Goal: Transaction & Acquisition: Purchase product/service

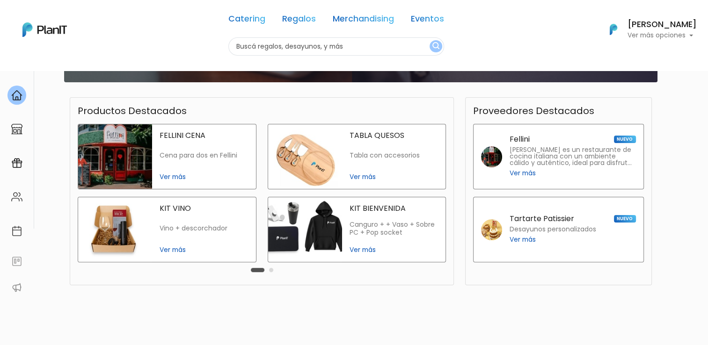
click at [269, 270] on button "Carousel Page 2" at bounding box center [271, 270] width 4 height 4
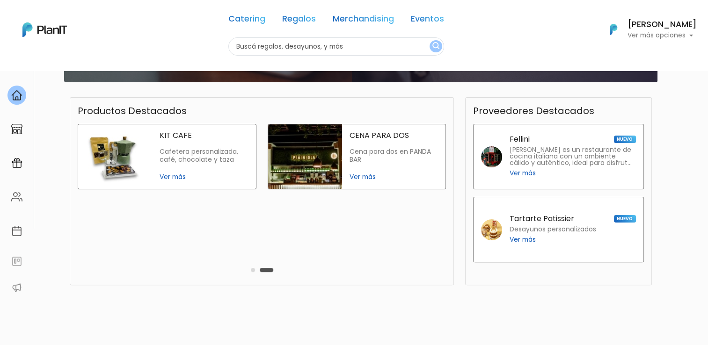
click at [251, 272] on div "Carousel Pagination" at bounding box center [262, 269] width 27 height 11
click at [253, 271] on button "Carousel Page 1" at bounding box center [253, 270] width 4 height 4
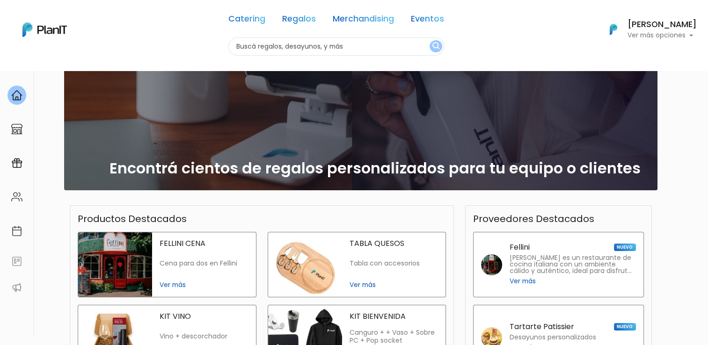
scroll to position [187, 0]
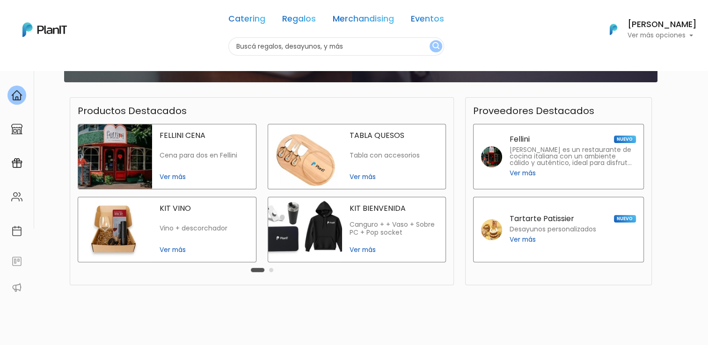
click at [319, 152] on img at bounding box center [305, 156] width 74 height 65
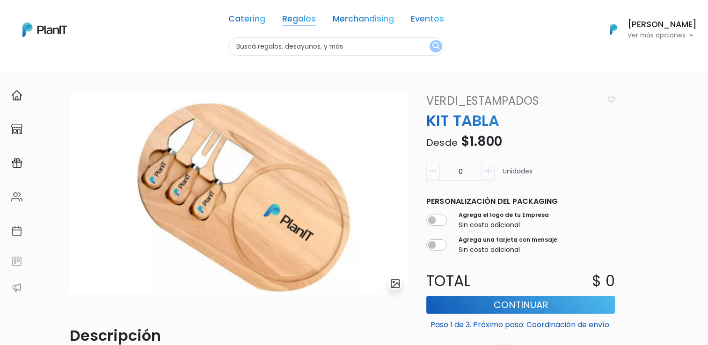
click at [309, 20] on link "Regalos" at bounding box center [299, 20] width 34 height 11
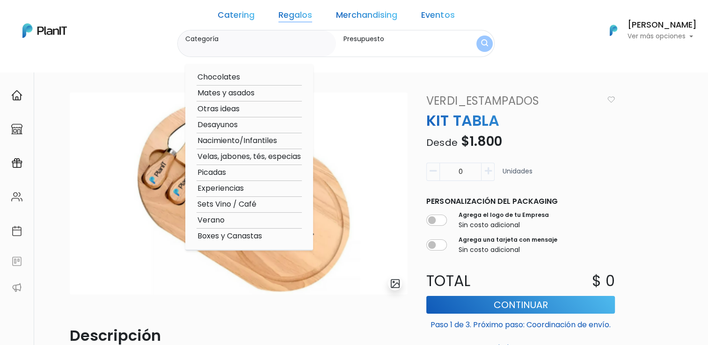
click at [234, 217] on option "Verano" at bounding box center [249, 221] width 105 height 12
type input "Verano"
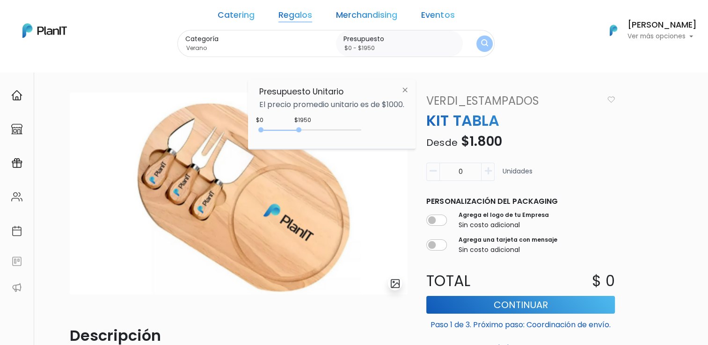
type input "$0 - $2000"
drag, startPoint x: 280, startPoint y: 129, endPoint x: 302, endPoint y: 130, distance: 22.0
click at [302, 130] on div at bounding box center [300, 129] width 5 height 5
click at [481, 45] on img "submit" at bounding box center [484, 43] width 7 height 9
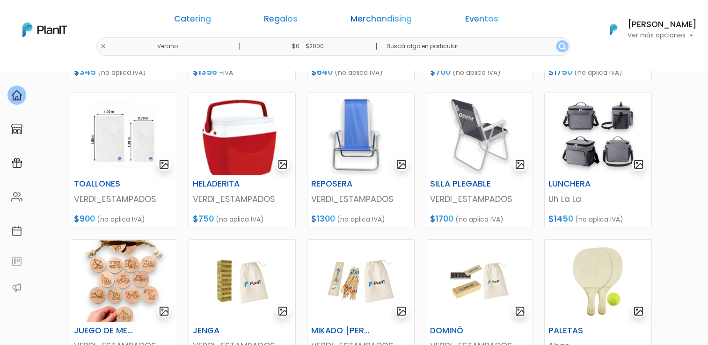
scroll to position [281, 0]
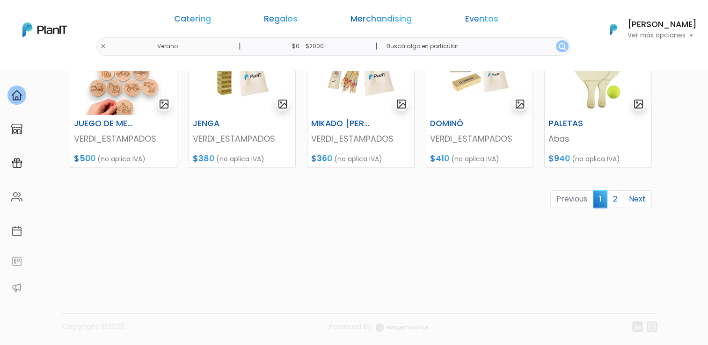
scroll to position [473, 0]
click at [613, 205] on link "2" at bounding box center [615, 199] width 16 height 18
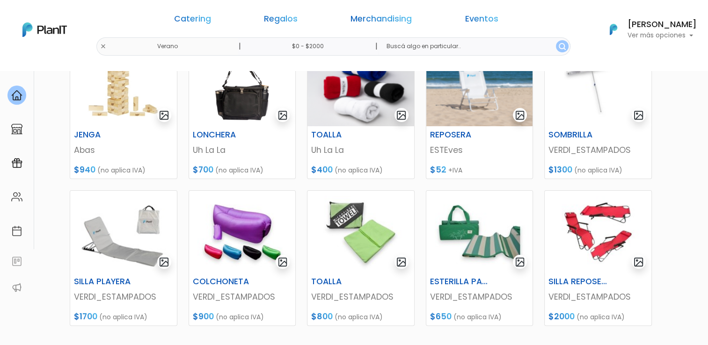
scroll to position [234, 0]
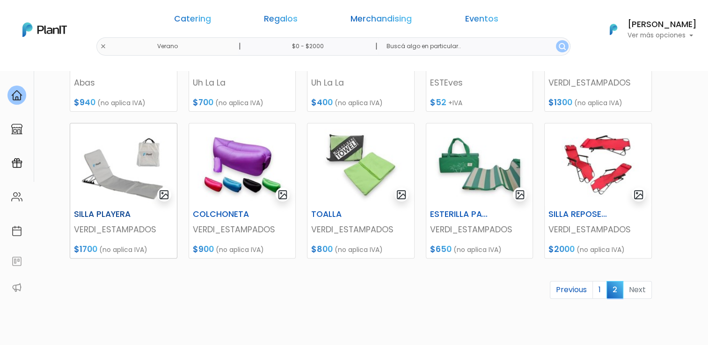
click at [107, 176] on img at bounding box center [123, 165] width 107 height 82
click at [599, 168] on img at bounding box center [598, 165] width 107 height 82
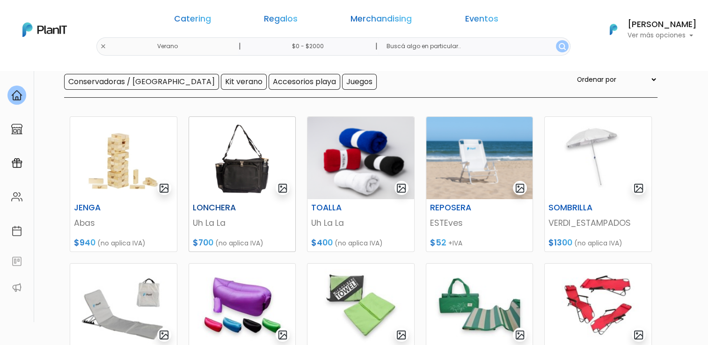
scroll to position [0, 0]
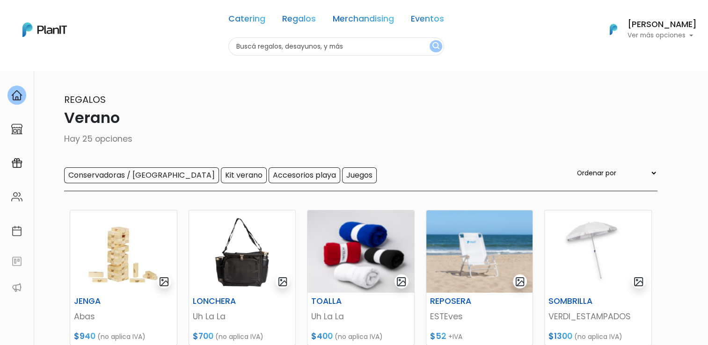
click at [184, 44] on div "Catering Regalos Merchandising Eventos Verano | $0 - $2000 | Catering Regalos M…" at bounding box center [354, 30] width 708 height 52
click at [288, 19] on link "Regalos" at bounding box center [299, 20] width 34 height 11
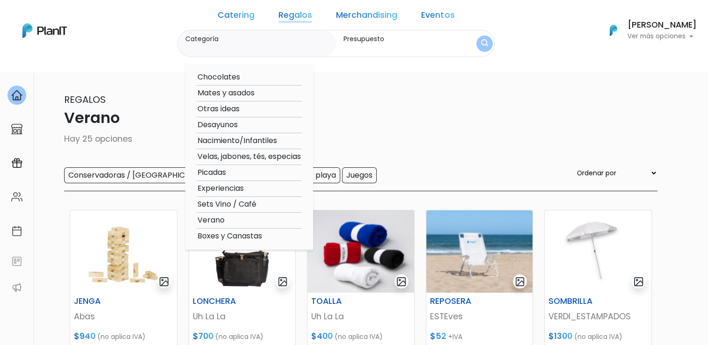
click at [249, 110] on option "Otras ideas" at bounding box center [249, 109] width 105 height 12
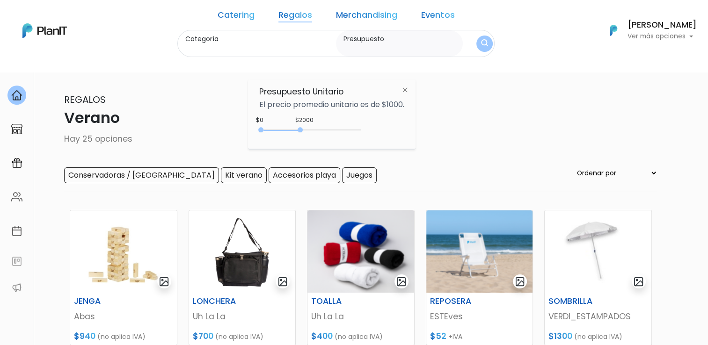
type input "Otras ideas"
type input "$0 - $2000"
click at [481, 40] on img "submit" at bounding box center [484, 43] width 7 height 9
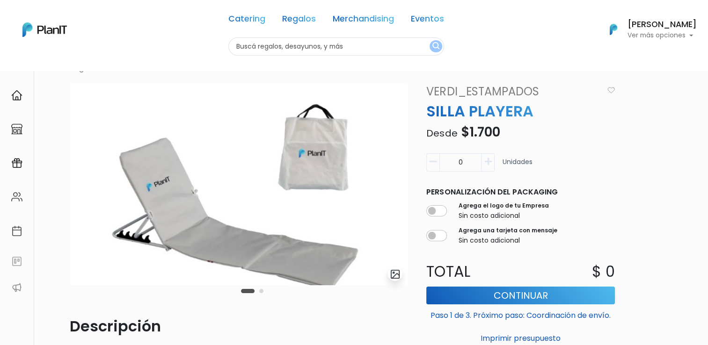
scroll to position [47, 0]
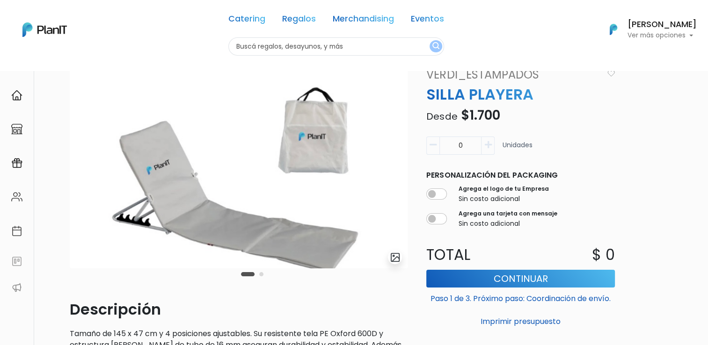
click at [262, 274] on button "Carousel Page 2" at bounding box center [261, 274] width 4 height 4
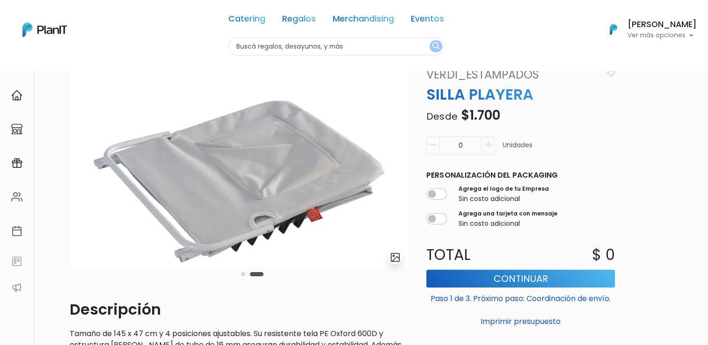
click at [242, 276] on button "Carousel Page 1" at bounding box center [243, 274] width 4 height 4
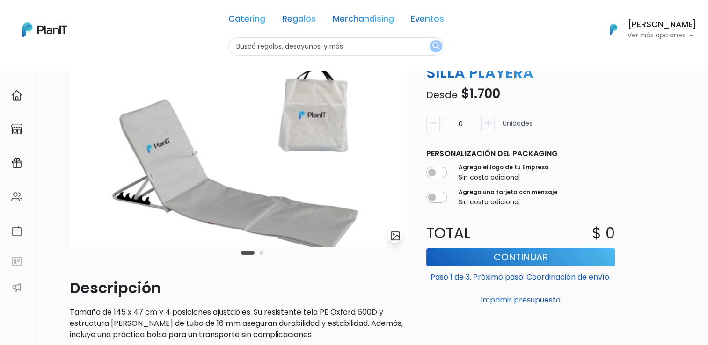
scroll to position [0, 0]
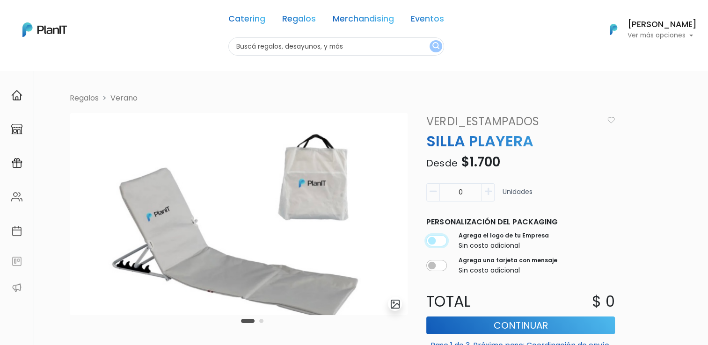
click at [433, 236] on input "checkbox" at bounding box center [436, 240] width 21 height 11
checkbox input "true"
click at [436, 269] on input "checkbox" at bounding box center [436, 265] width 21 height 11
checkbox input "true"
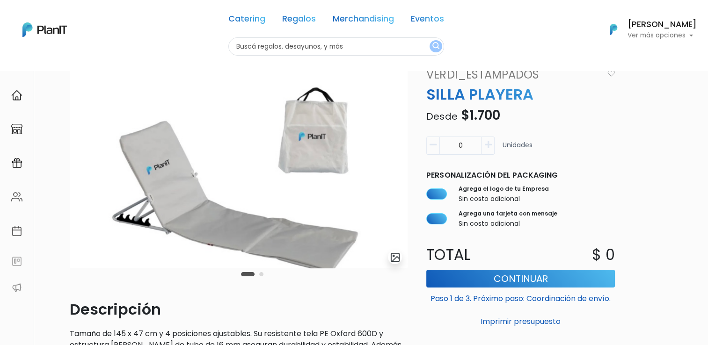
click at [476, 147] on input "0" at bounding box center [460, 146] width 42 height 18
click at [647, 130] on div "Regalos Verano slide 3 of 2 Descripción Tamaño de 145 x 47 cm y 4 posiciones aj…" at bounding box center [363, 256] width 599 height 421
click at [431, 146] on icon "button" at bounding box center [433, 145] width 7 height 8
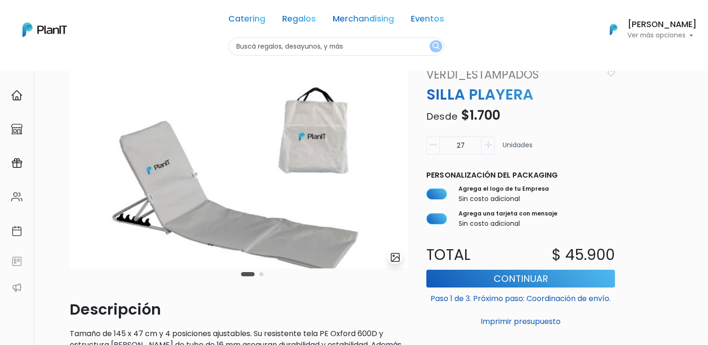
click at [431, 146] on icon "button" at bounding box center [433, 145] width 7 height 8
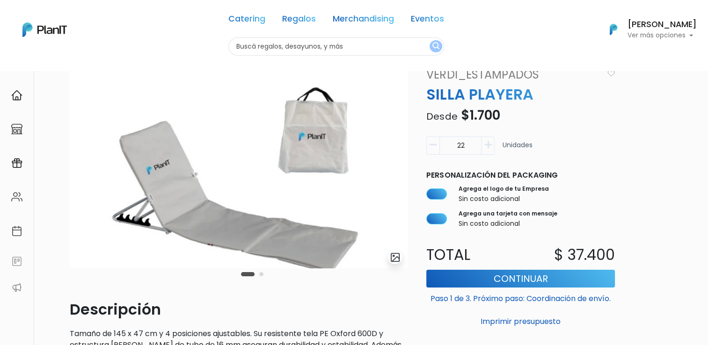
click at [431, 146] on icon "button" at bounding box center [433, 145] width 7 height 8
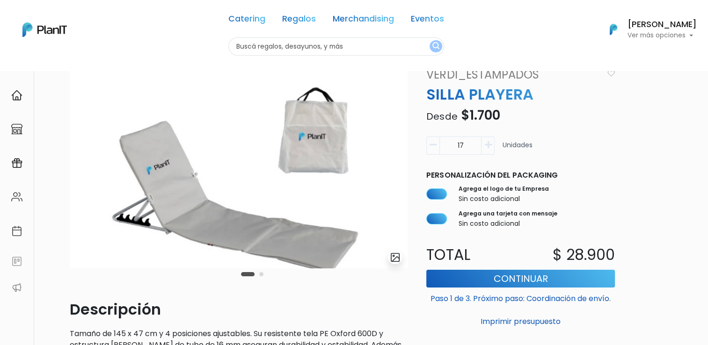
click at [431, 146] on icon "button" at bounding box center [433, 145] width 7 height 8
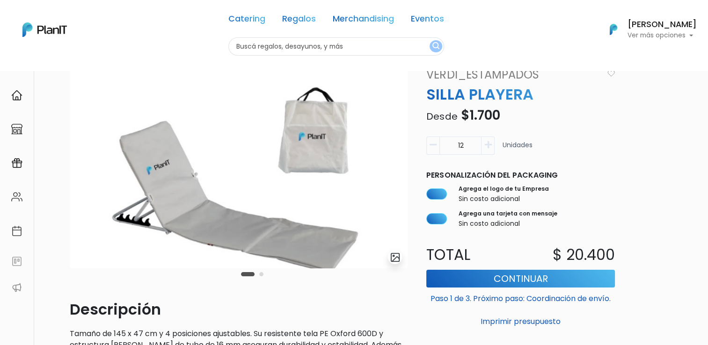
click at [463, 148] on input "12" at bounding box center [460, 146] width 42 height 18
type input "1"
click at [426, 314] on button "Imprimir presupuesto" at bounding box center [520, 322] width 189 height 16
click at [611, 151] on div "1 Unidades" at bounding box center [520, 150] width 189 height 26
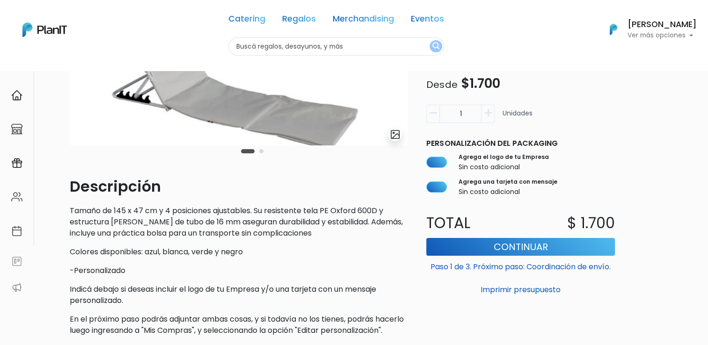
scroll to position [280, 0]
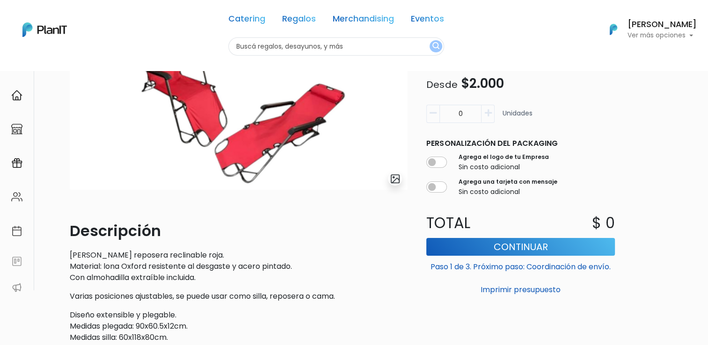
scroll to position [187, 0]
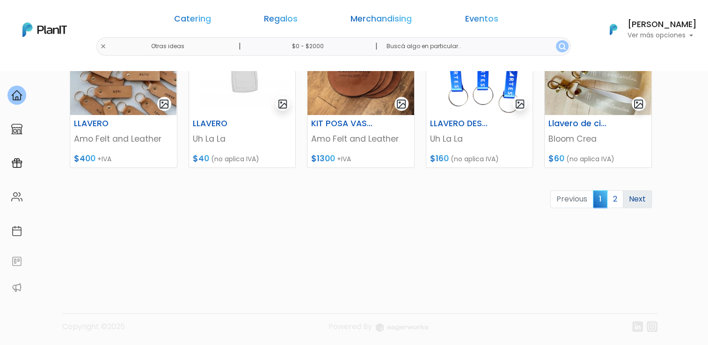
scroll to position [473, 0]
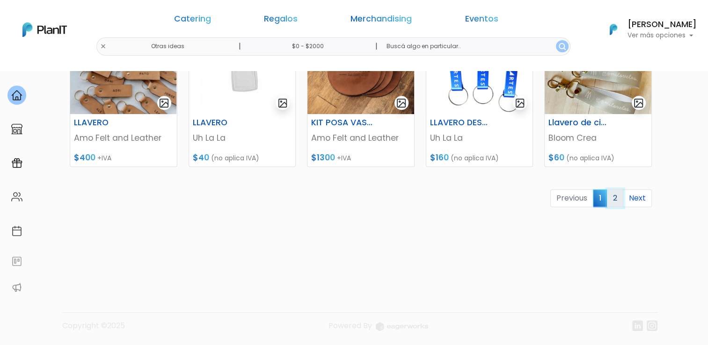
click at [614, 202] on link "2" at bounding box center [615, 199] width 16 height 18
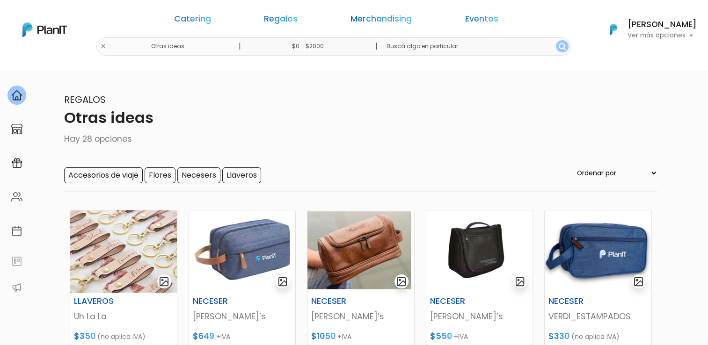
click at [183, 46] on div "Catering Regalos Merchandising Eventos Otras ideas | $0 - $2000 | Catering Rega…" at bounding box center [354, 30] width 708 height 52
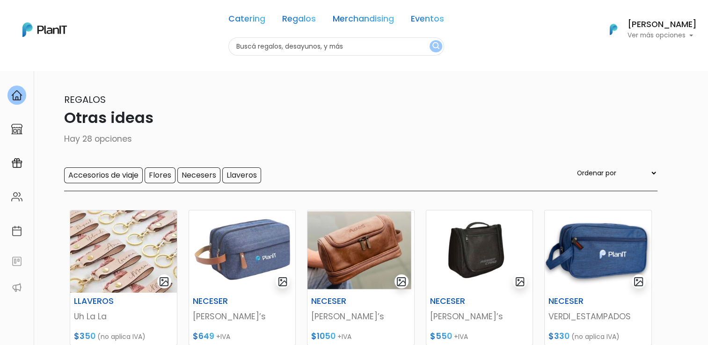
click at [292, 23] on link "Regalos" at bounding box center [299, 20] width 34 height 11
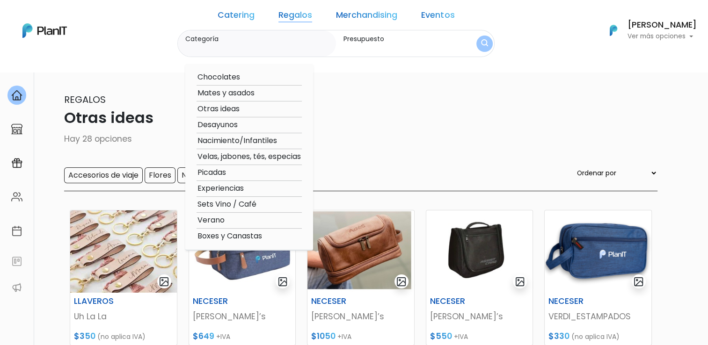
click at [250, 121] on option "Desayunos" at bounding box center [249, 125] width 105 height 12
type input "Desayunos"
type input "$0 - $2000"
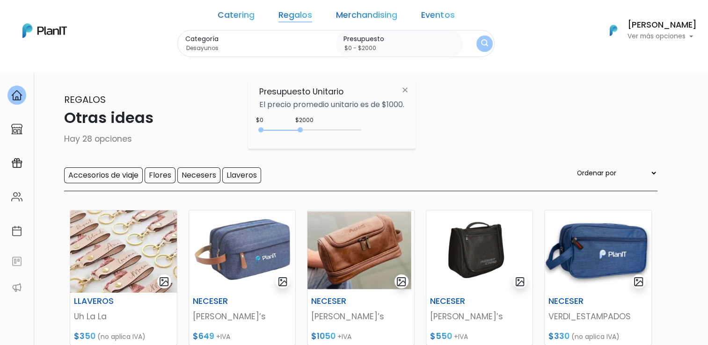
click at [481, 44] on img "submit" at bounding box center [484, 43] width 7 height 9
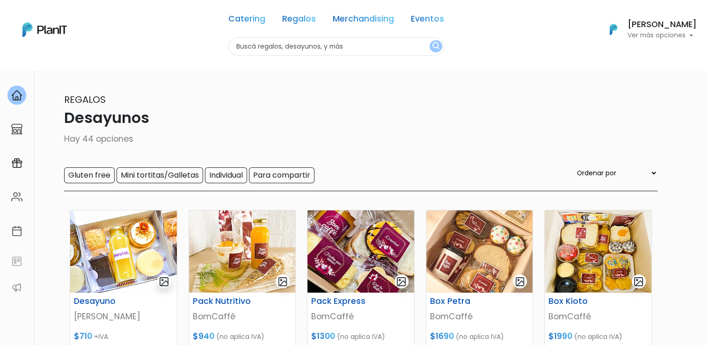
click at [183, 48] on div "Catering Regalos Merchandising Eventos Desayunos | $0 - $2000 | Catering Regalo…" at bounding box center [354, 30] width 708 height 52
click at [261, 44] on input "text" at bounding box center [336, 46] width 216 height 18
click at [293, 21] on link "Regalos" at bounding box center [299, 20] width 34 height 11
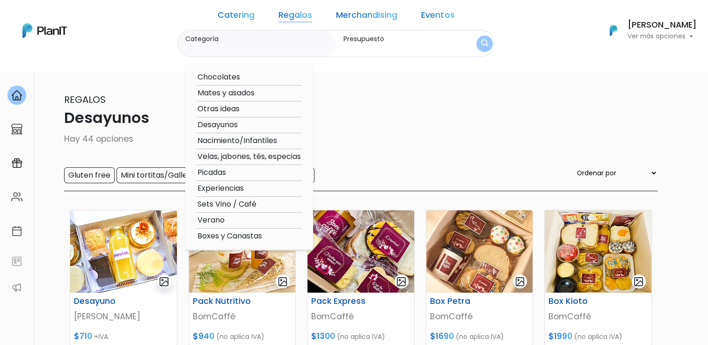
click at [245, 91] on option "Mates y asados" at bounding box center [249, 94] width 105 height 12
type input "Mates y asados"
type input "$0 - $2000"
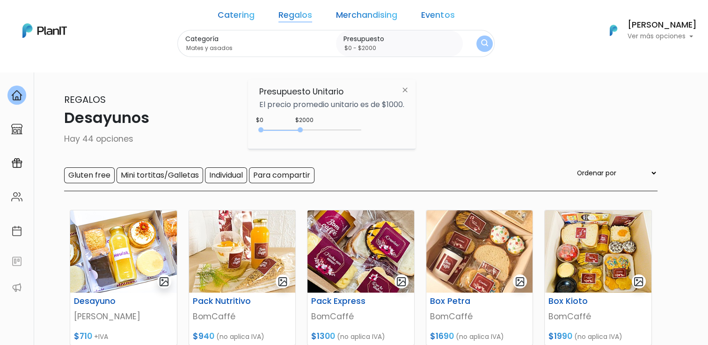
click at [476, 42] on button "submit" at bounding box center [484, 44] width 16 height 16
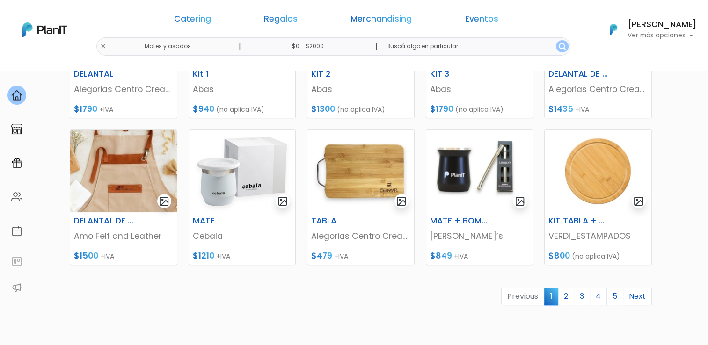
scroll to position [421, 0]
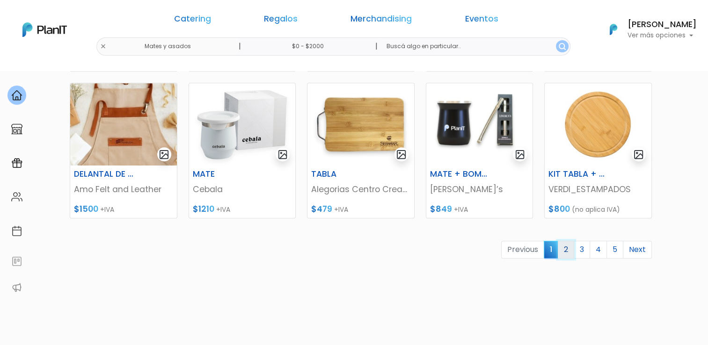
click at [572, 248] on link "2" at bounding box center [566, 250] width 16 height 18
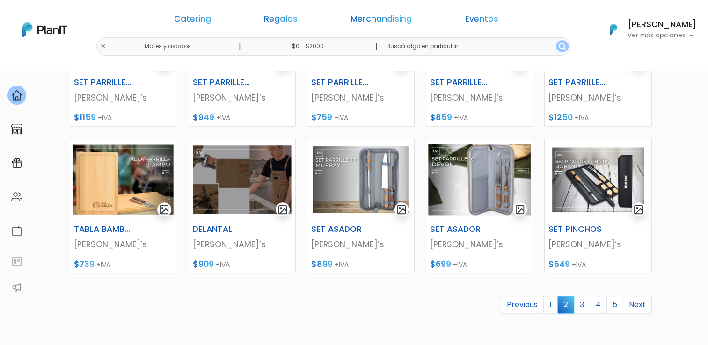
scroll to position [468, 0]
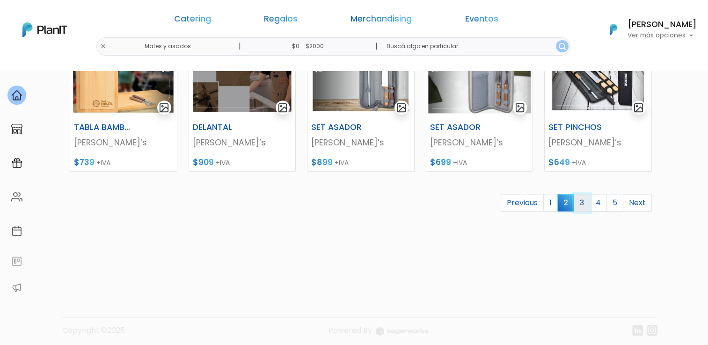
click at [580, 208] on link "3" at bounding box center [582, 203] width 16 height 18
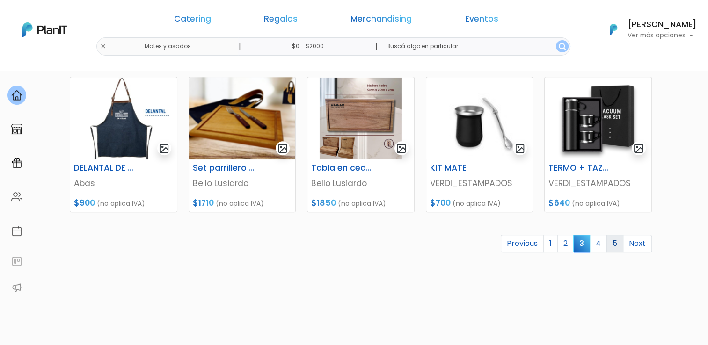
scroll to position [468, 0]
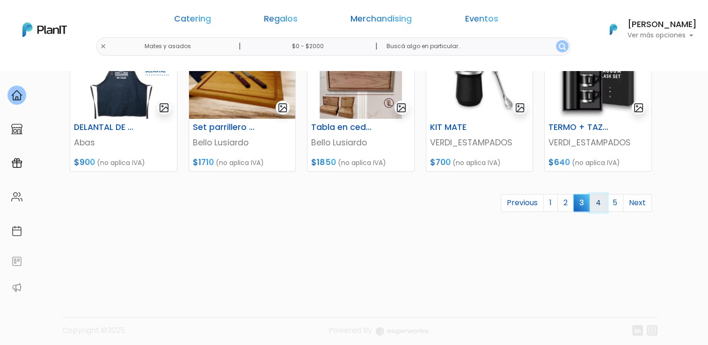
click at [602, 205] on link "4" at bounding box center [598, 203] width 17 height 18
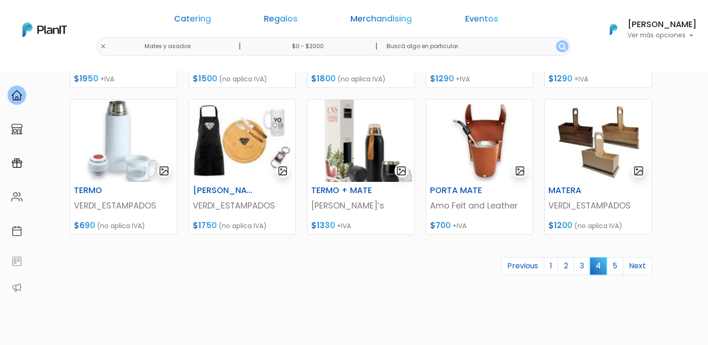
scroll to position [421, 0]
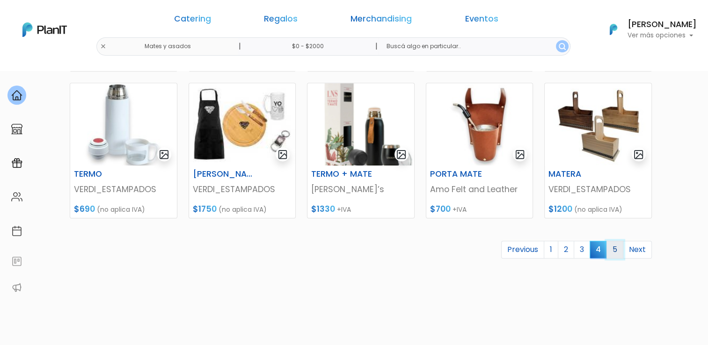
click at [618, 249] on link "5" at bounding box center [615, 250] width 17 height 18
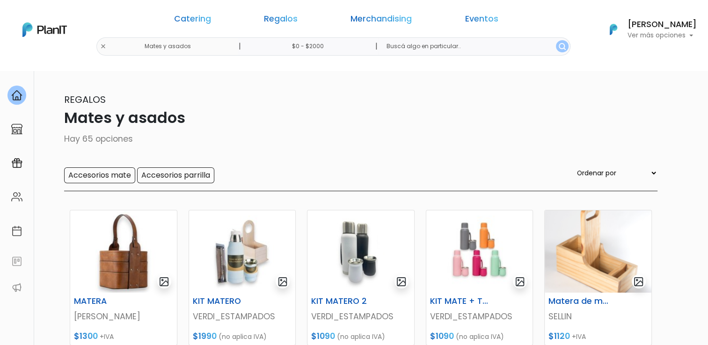
click at [183, 44] on div "Catering Regalos Merchandising Eventos Mates y asados | $0 - $2000 | Catering R…" at bounding box center [354, 30] width 708 height 52
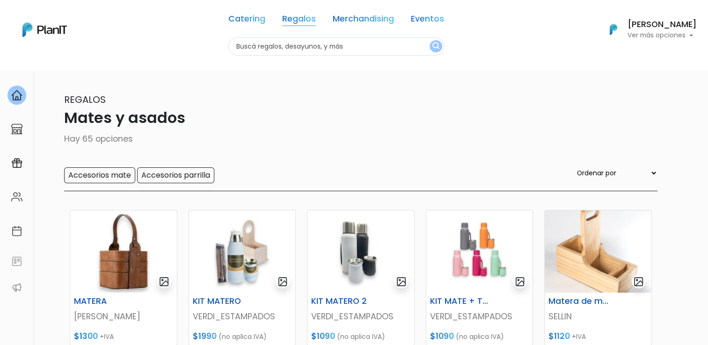
click at [304, 22] on link "Regalos" at bounding box center [299, 20] width 34 height 11
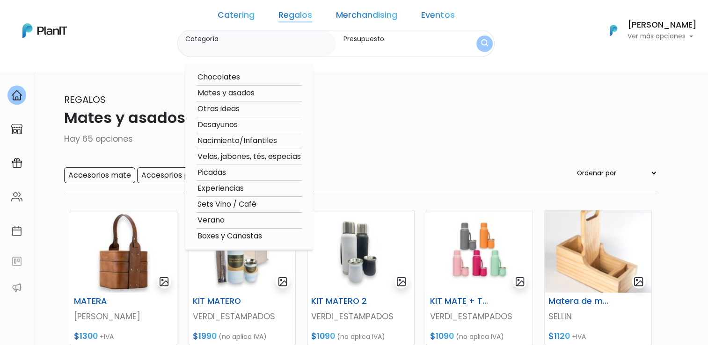
click at [262, 158] on option "Velas, jabones, tés, especias" at bounding box center [249, 157] width 105 height 12
type input "Velas, jabones, tés, especias"
type input "$0 - $2000"
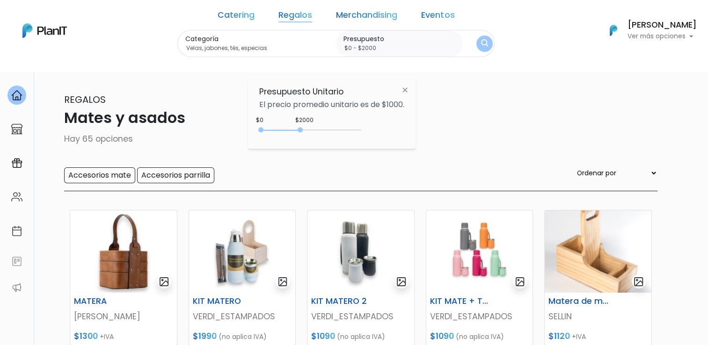
click at [481, 45] on img "submit" at bounding box center [484, 43] width 7 height 9
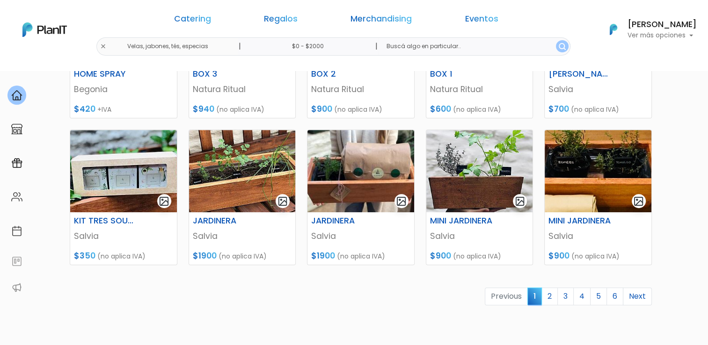
scroll to position [468, 0]
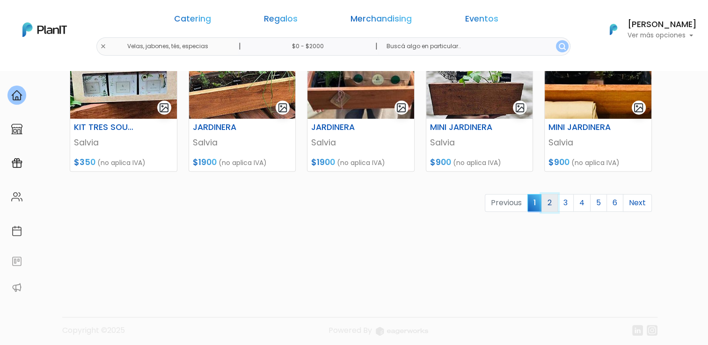
click at [556, 204] on link "2" at bounding box center [549, 203] width 16 height 18
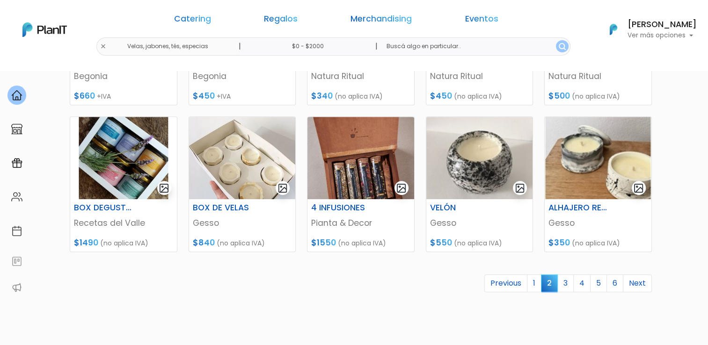
scroll to position [421, 0]
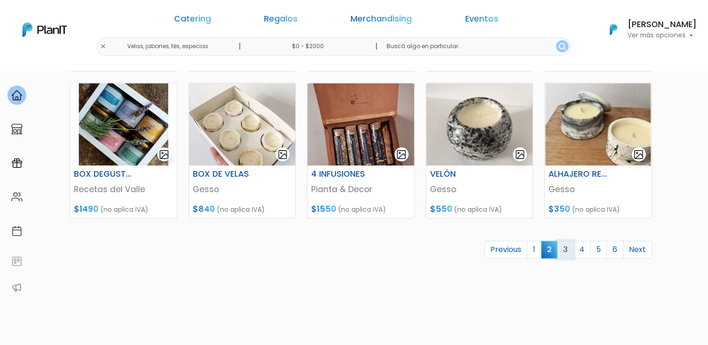
click at [570, 246] on link "3" at bounding box center [565, 250] width 16 height 18
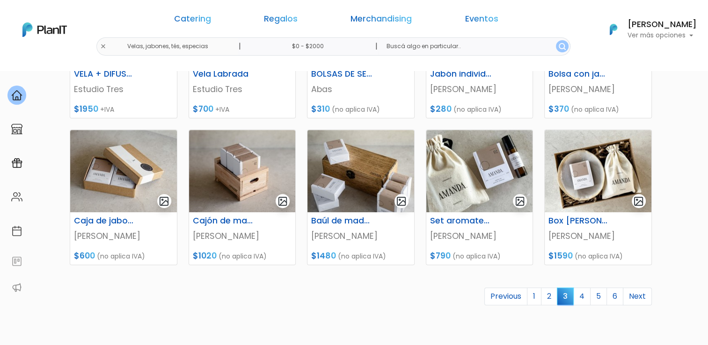
scroll to position [421, 0]
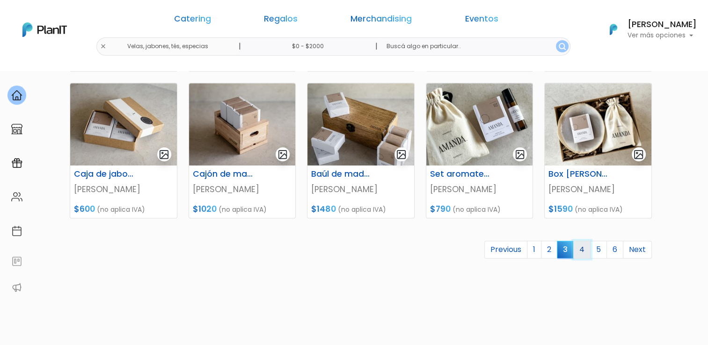
click at [586, 247] on link "4" at bounding box center [581, 250] width 17 height 18
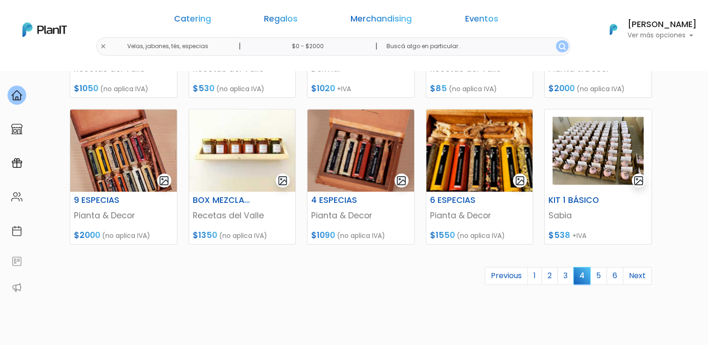
scroll to position [473, 0]
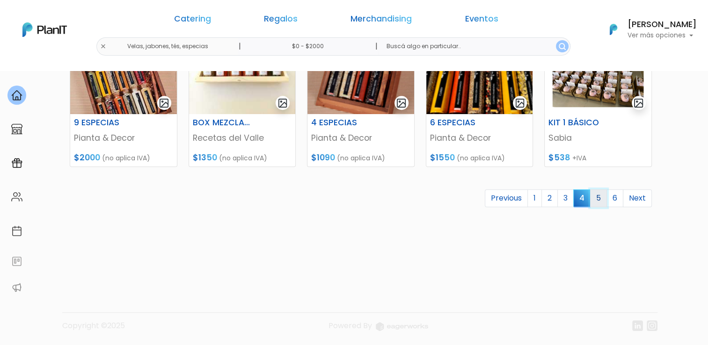
click at [601, 198] on link "5" at bounding box center [598, 199] width 17 height 18
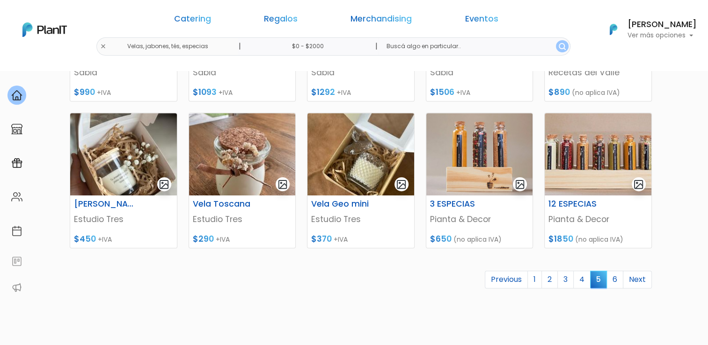
scroll to position [468, 0]
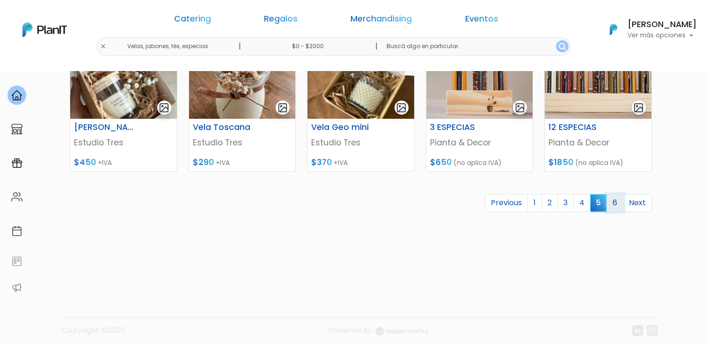
click at [616, 202] on link "6" at bounding box center [615, 203] width 17 height 18
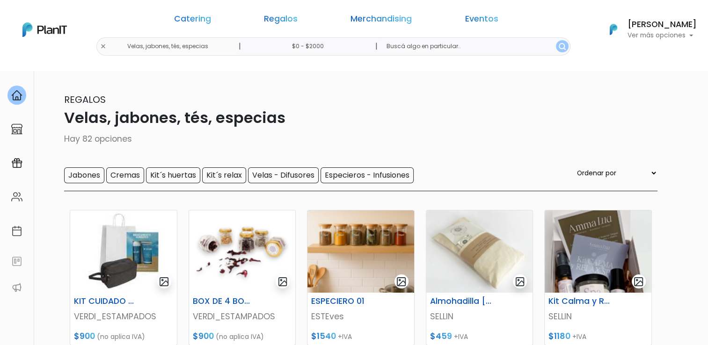
click at [182, 45] on div "Catering Regalos Merchandising Eventos Velas, jabones, tés, especias | $0 - $20…" at bounding box center [354, 30] width 708 height 52
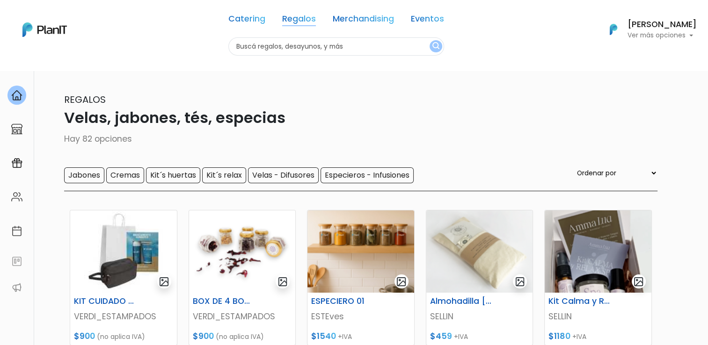
click at [301, 18] on link "Regalos" at bounding box center [299, 20] width 34 height 11
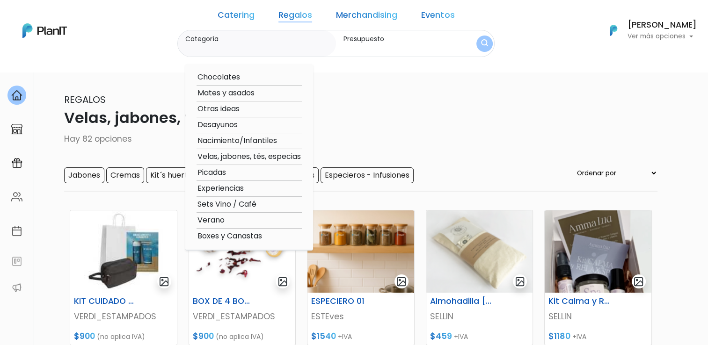
click at [228, 175] on option "Picadas" at bounding box center [249, 173] width 105 height 12
type input "Picadas"
type input "$0 - $2000"
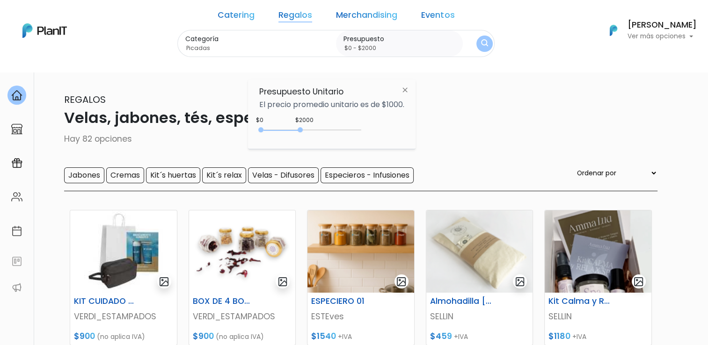
click at [476, 45] on button "submit" at bounding box center [484, 44] width 16 height 16
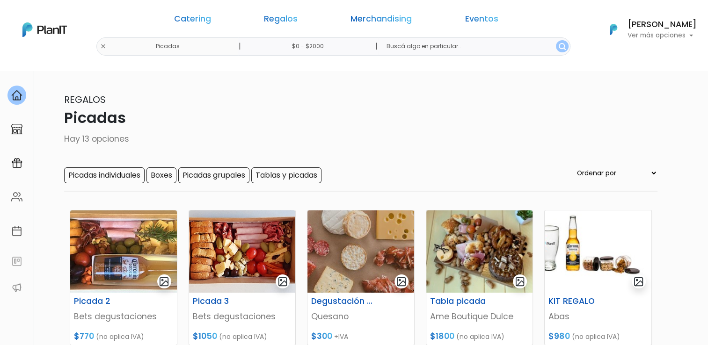
click at [185, 46] on div "Catering Regalos Merchandising Eventos Picadas | $0 - $2000 | Catering Regalos …" at bounding box center [354, 30] width 708 height 52
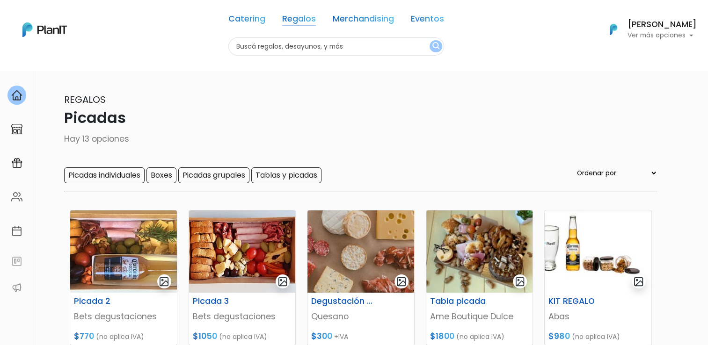
click at [299, 23] on link "Regalos" at bounding box center [299, 20] width 34 height 11
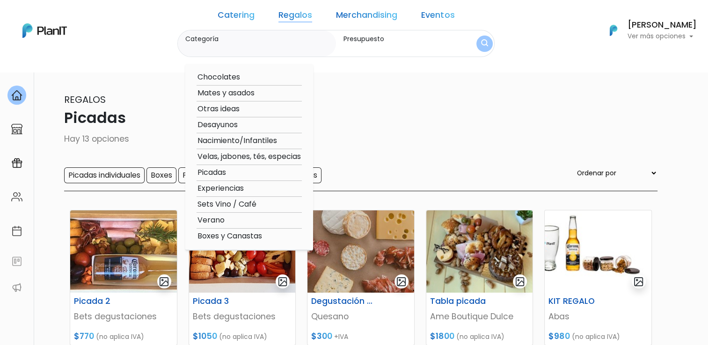
click at [310, 11] on link "Regalos" at bounding box center [295, 16] width 34 height 11
click at [371, 16] on link "Merchandising" at bounding box center [366, 16] width 61 height 11
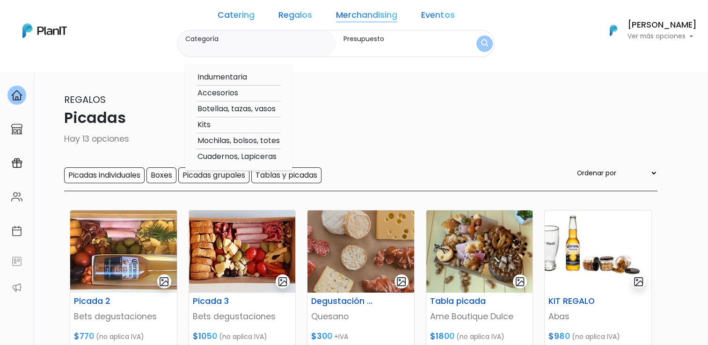
drag, startPoint x: 511, startPoint y: 78, endPoint x: 542, endPoint y: 58, distance: 37.3
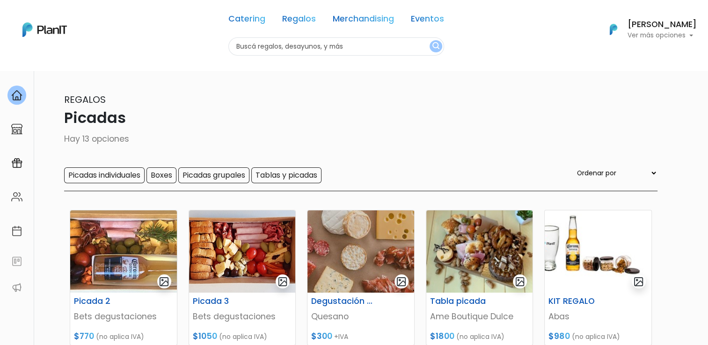
click at [366, 18] on link "Merchandising" at bounding box center [363, 20] width 61 height 11
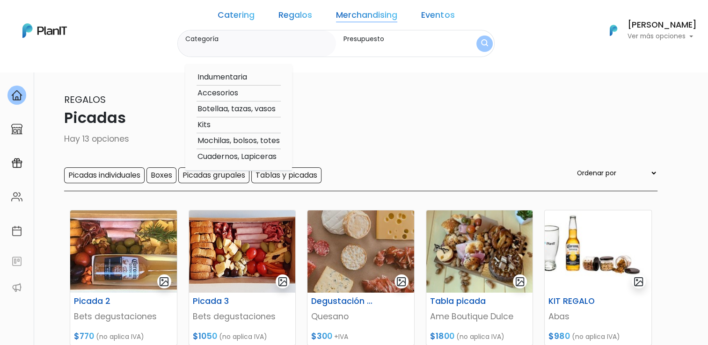
click at [370, 15] on link "Merchandising" at bounding box center [366, 16] width 61 height 11
click at [450, 130] on div "Regalos Picadas Hay 13 opciones Picadas individuales Boxes Picadas grupales Tab…" at bounding box center [354, 142] width 607 height 99
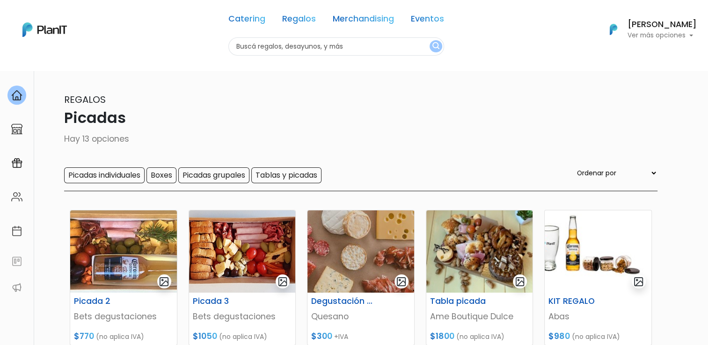
click at [373, 20] on link "Merchandising" at bounding box center [363, 20] width 61 height 11
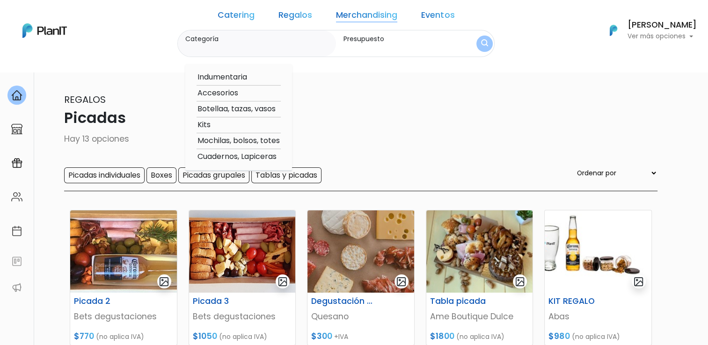
click at [244, 70] on div "Indumentaria Accesorios Botellaa, tazas, vasos Kits Mochilas, bolsos, totes Cua…" at bounding box center [238, 117] width 107 height 107
click at [245, 77] on option "Indumentaria" at bounding box center [239, 78] width 84 height 12
type input "Indumentaria"
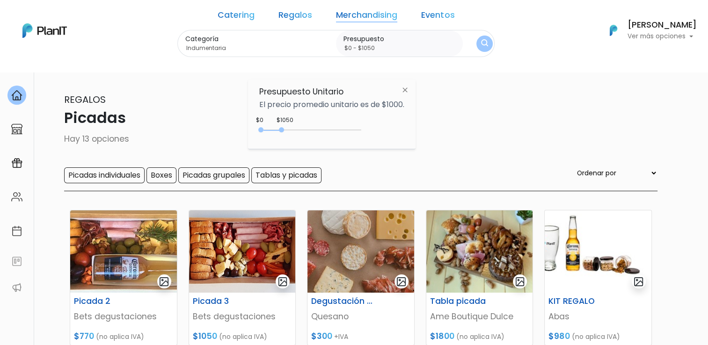
type input "$0 - $1000"
drag, startPoint x: 300, startPoint y: 130, endPoint x: 282, endPoint y: 130, distance: 17.8
click at [282, 130] on div at bounding box center [280, 129] width 5 height 5
click at [476, 38] on button "submit" at bounding box center [484, 43] width 17 height 17
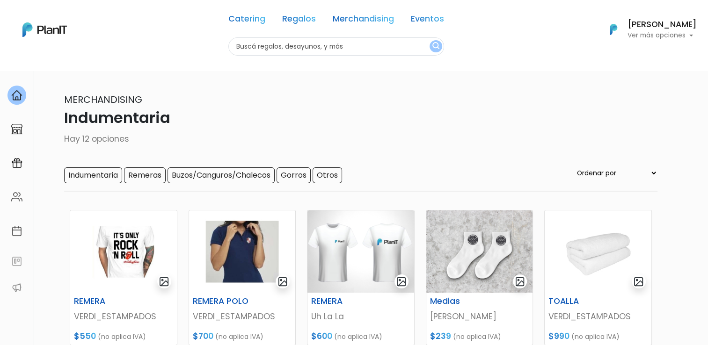
click at [183, 44] on div "Catering Regalos Merchandising Eventos Indumentaria | $0 - $1000 | Catering Reg…" at bounding box center [354, 30] width 708 height 52
click at [298, 23] on link "Regalos" at bounding box center [299, 20] width 34 height 11
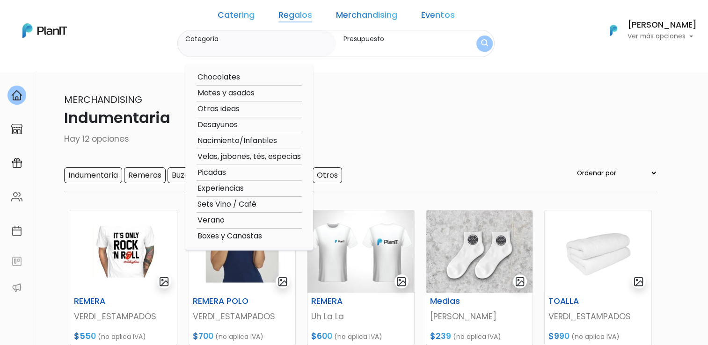
click at [371, 16] on link "Merchandising" at bounding box center [366, 16] width 61 height 11
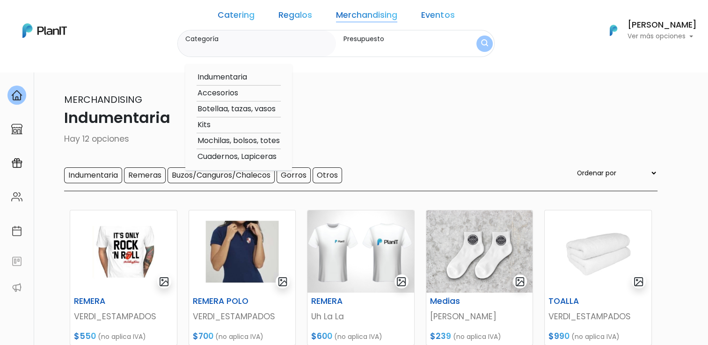
click at [241, 93] on option "Accesorios" at bounding box center [239, 94] width 84 height 12
type input "Accesorios"
type input "$0 - $1000"
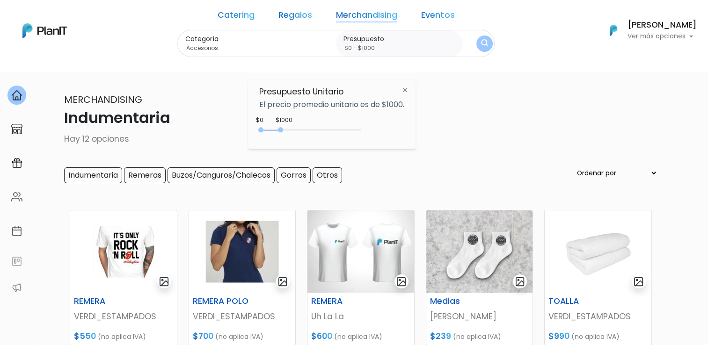
click at [476, 43] on button "submit" at bounding box center [484, 44] width 16 height 16
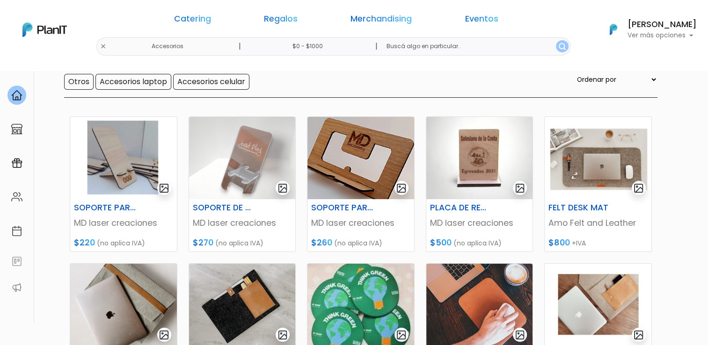
click at [683, 134] on section "34 resultados Merchandising Accesorios Hay 34 opciones Otros Accesorios laptop …" at bounding box center [354, 312] width 708 height 670
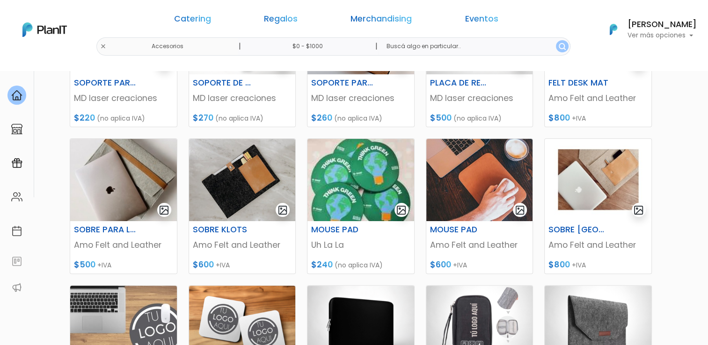
scroll to position [281, 0]
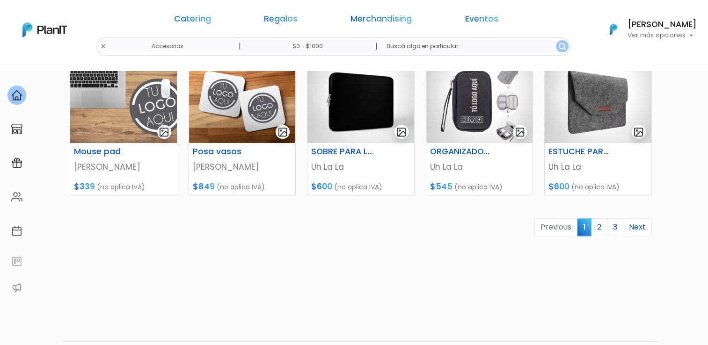
scroll to position [473, 0]
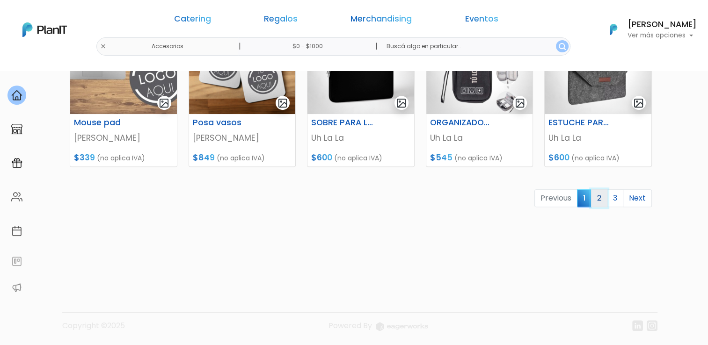
click at [595, 200] on link "2" at bounding box center [599, 199] width 16 height 18
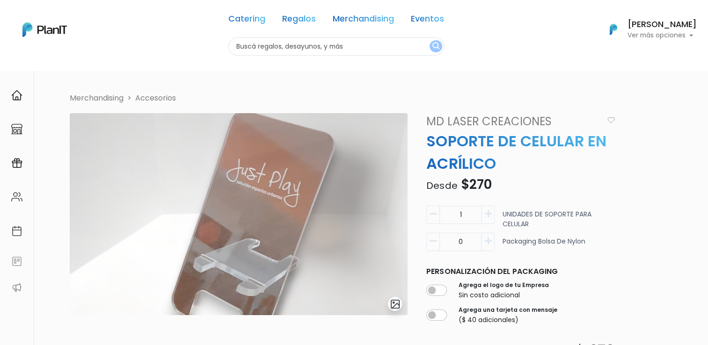
click at [688, 234] on div "Volver [GEOGRAPHIC_DATA] Accesorios slide 1 of 1 Descripción Soporte para celul…" at bounding box center [354, 312] width 708 height 485
click at [493, 218] on button "button" at bounding box center [488, 215] width 13 height 18
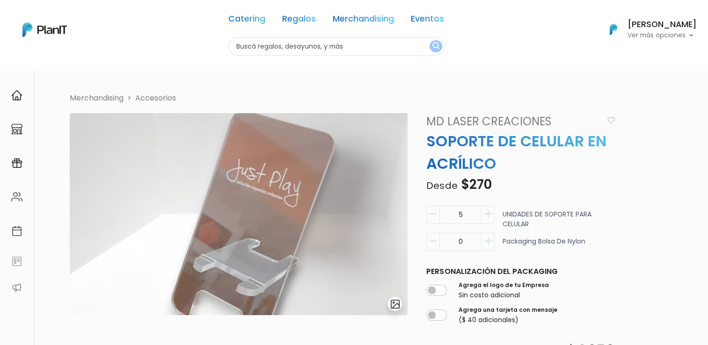
click at [493, 218] on button "button" at bounding box center [488, 215] width 13 height 18
click at [489, 213] on icon "button" at bounding box center [487, 214] width 7 height 8
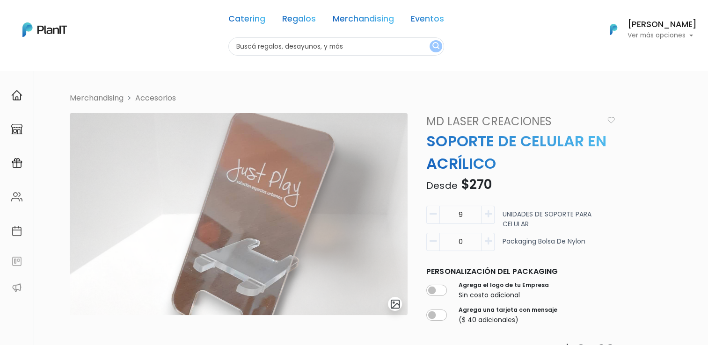
type input "10"
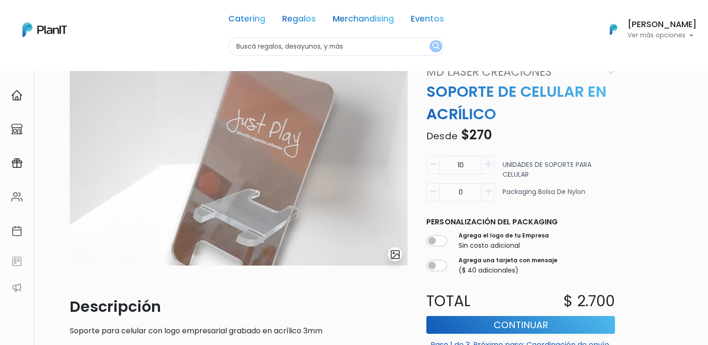
scroll to position [94, 0]
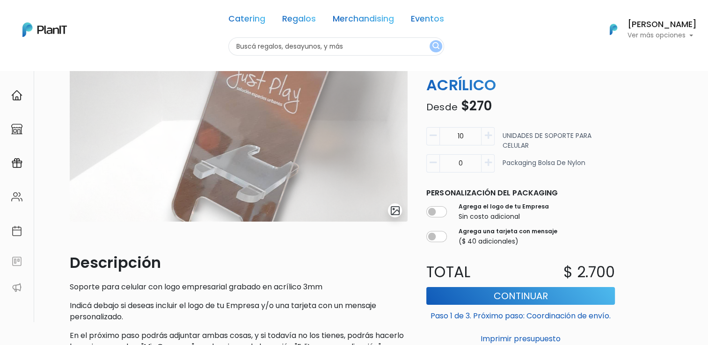
click at [489, 163] on icon "button" at bounding box center [487, 163] width 7 height 8
click at [434, 168] on button "button" at bounding box center [432, 163] width 13 height 18
click at [487, 168] on button "button" at bounding box center [488, 163] width 13 height 18
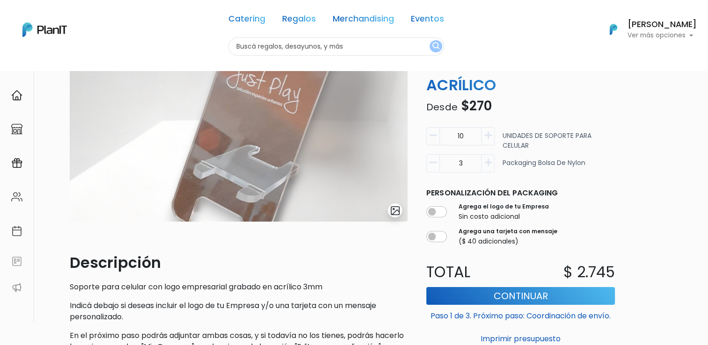
click at [487, 168] on button "button" at bounding box center [488, 163] width 13 height 18
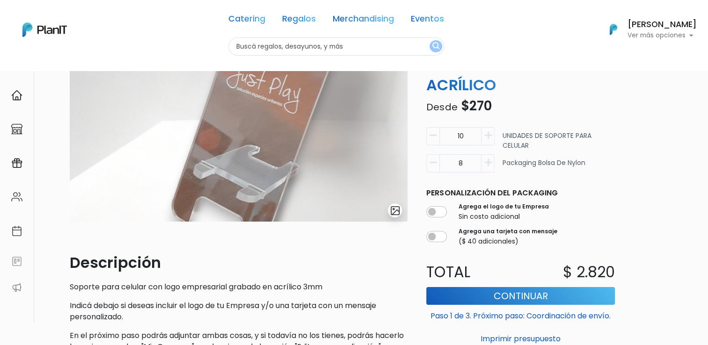
click at [487, 168] on button "button" at bounding box center [488, 163] width 13 height 18
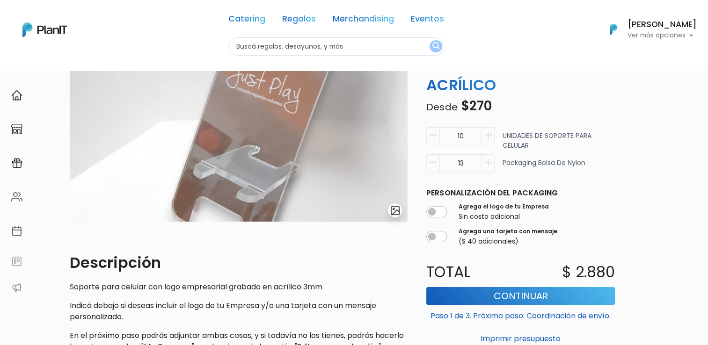
click at [487, 168] on button "button" at bounding box center [488, 163] width 13 height 18
type input "15"
click at [490, 139] on icon "button" at bounding box center [487, 136] width 7 height 8
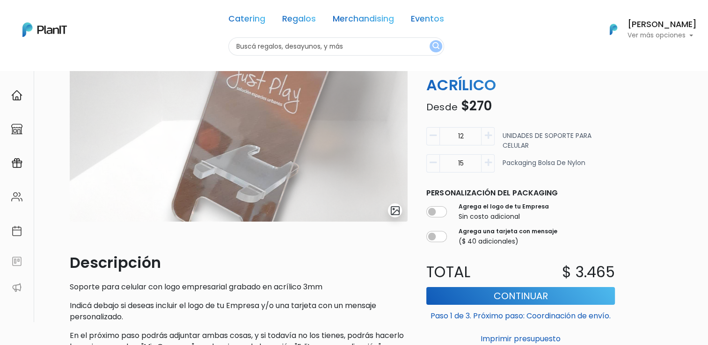
click at [490, 139] on icon "button" at bounding box center [487, 136] width 7 height 8
click at [433, 138] on icon "button" at bounding box center [433, 136] width 7 height 8
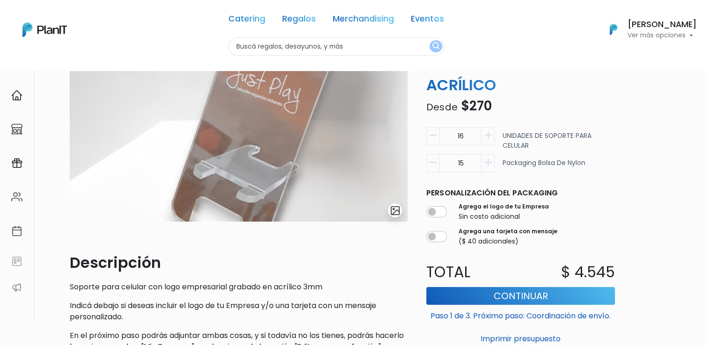
type input "15"
click at [627, 182] on div "Merchandising Accesorios slide 1 of 1 Descripción Soporte para celular con logo…" at bounding box center [363, 179] width 599 height 361
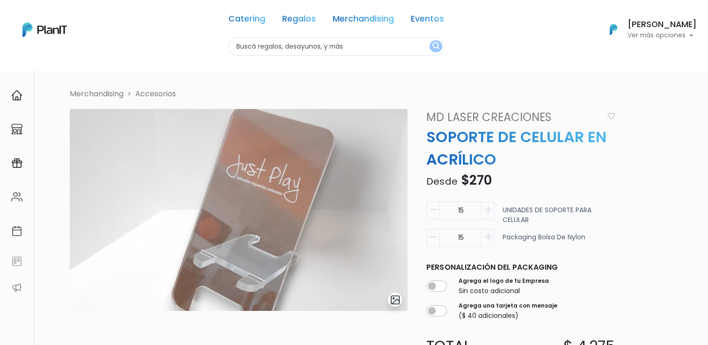
scroll to position [0, 0]
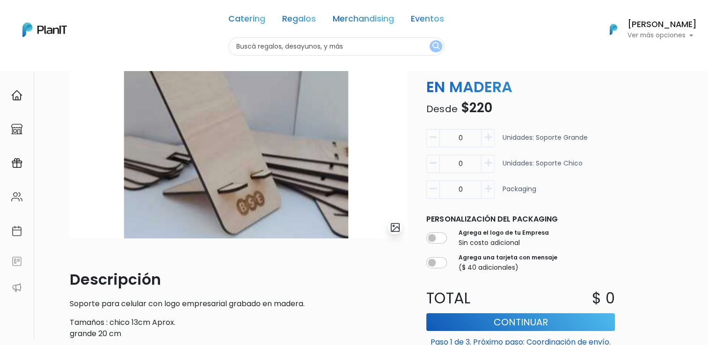
scroll to position [94, 0]
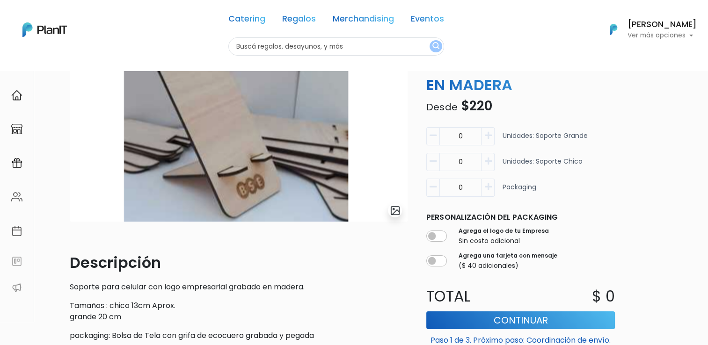
click at [490, 136] on icon "button" at bounding box center [487, 136] width 7 height 8
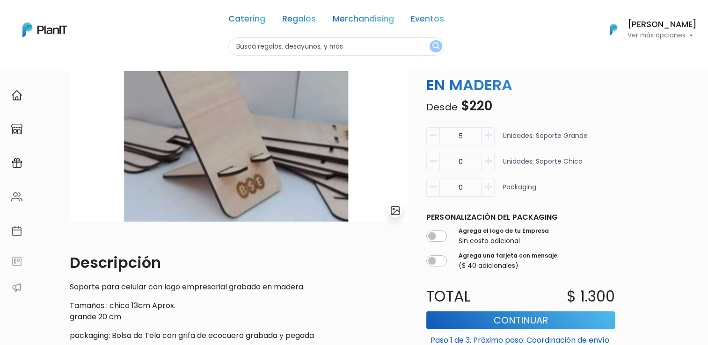
click at [490, 136] on icon "button" at bounding box center [487, 136] width 7 height 8
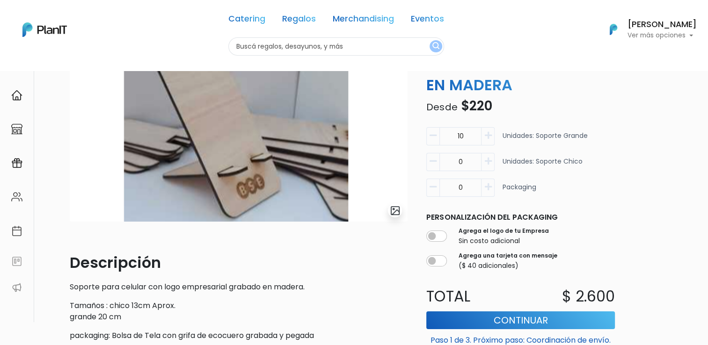
click at [490, 136] on icon "button" at bounding box center [487, 136] width 7 height 8
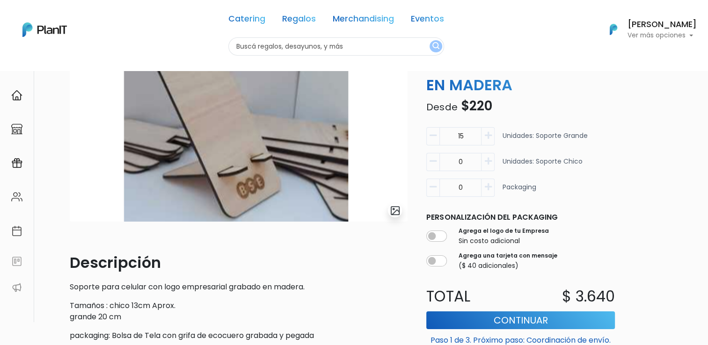
click at [490, 136] on icon "button" at bounding box center [487, 136] width 7 height 8
click at [435, 139] on button "button" at bounding box center [432, 136] width 13 height 18
type input "15"
click at [492, 185] on button "button" at bounding box center [488, 188] width 13 height 18
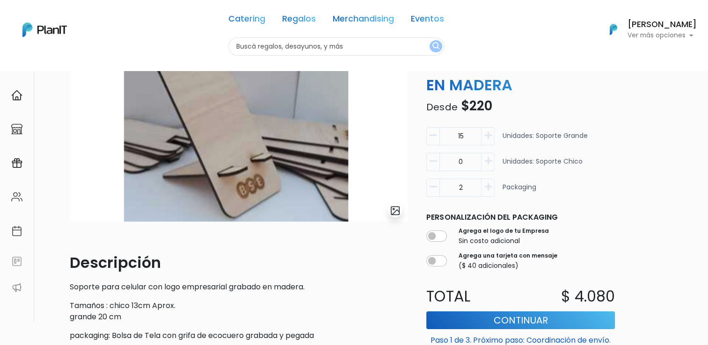
click at [492, 185] on button "button" at bounding box center [488, 188] width 13 height 18
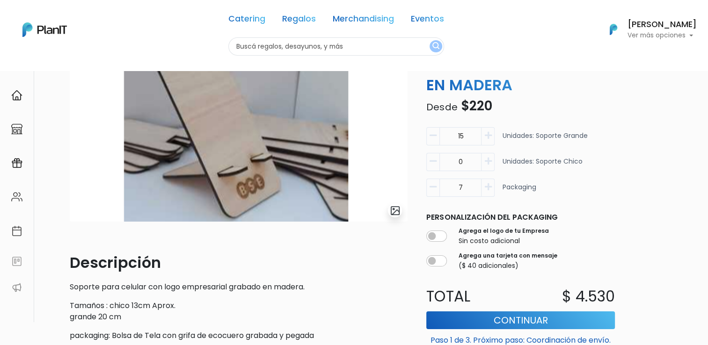
click at [492, 185] on button "button" at bounding box center [488, 188] width 13 height 18
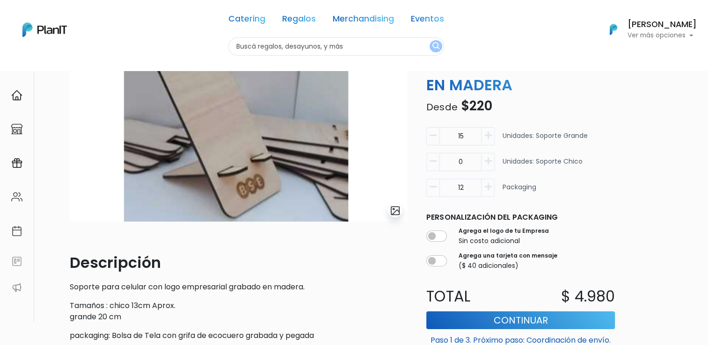
click at [492, 185] on button "button" at bounding box center [488, 188] width 13 height 18
type input "15"
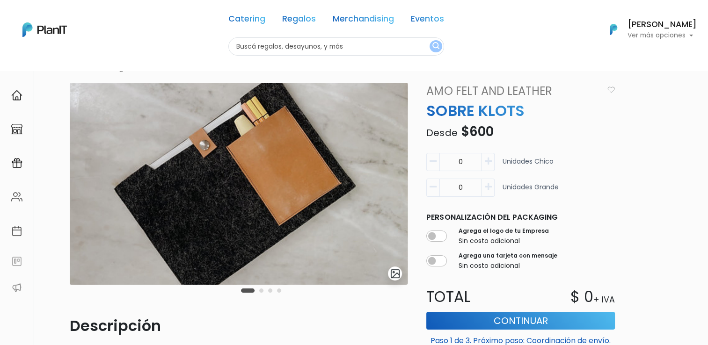
scroll to position [47, 0]
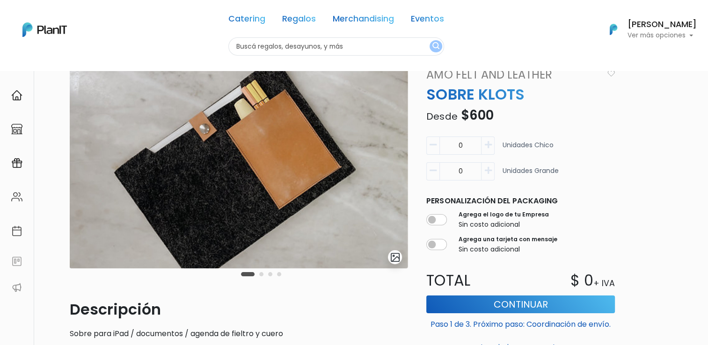
click at [492, 170] on button "button" at bounding box center [488, 171] width 13 height 18
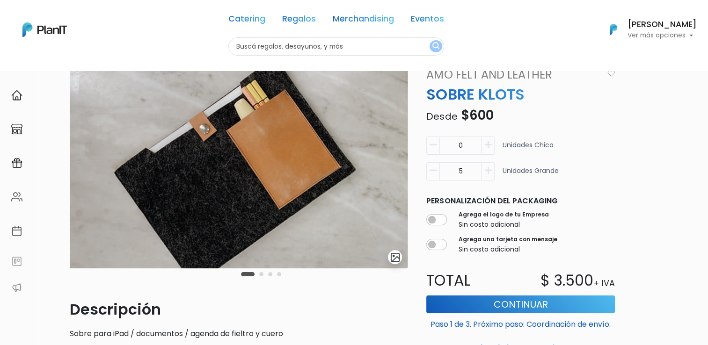
click at [492, 170] on button "button" at bounding box center [488, 171] width 13 height 18
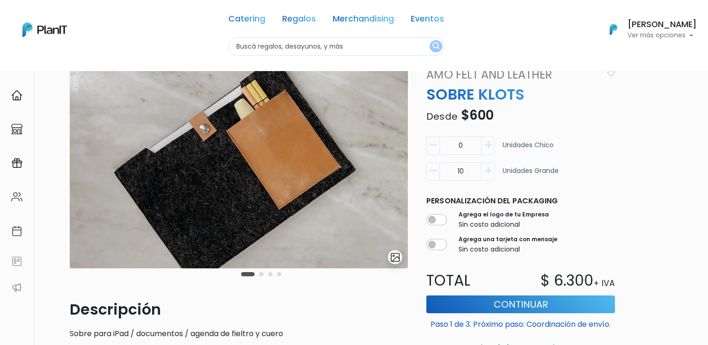
click at [492, 170] on button "button" at bounding box center [488, 171] width 13 height 18
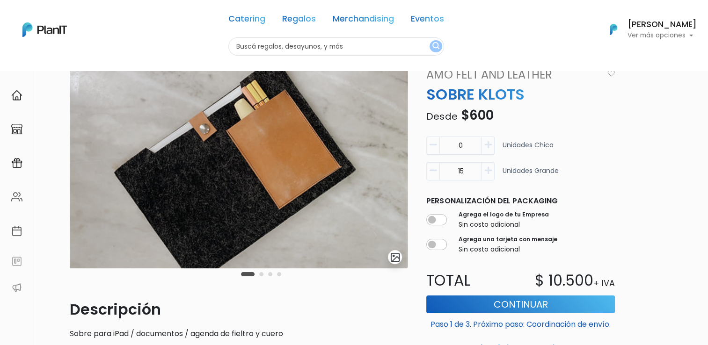
click at [492, 170] on button "button" at bounding box center [488, 171] width 13 height 18
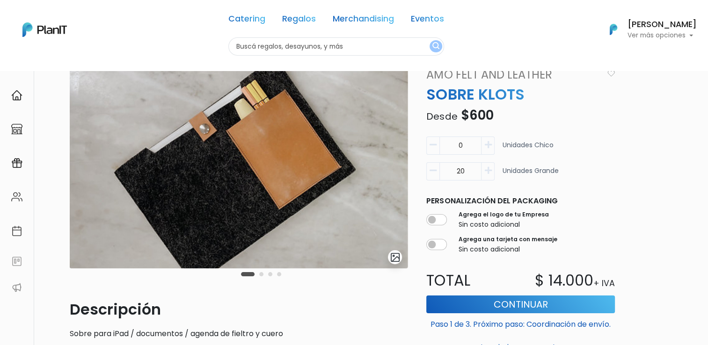
click at [492, 170] on button "button" at bounding box center [488, 171] width 13 height 18
click at [432, 171] on icon "button" at bounding box center [433, 171] width 7 height 8
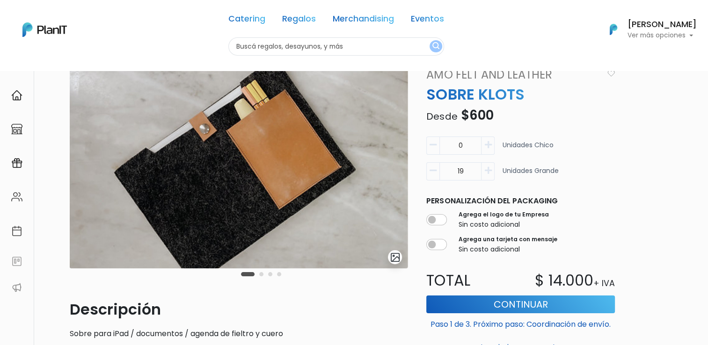
click at [432, 171] on icon "button" at bounding box center [433, 171] width 7 height 8
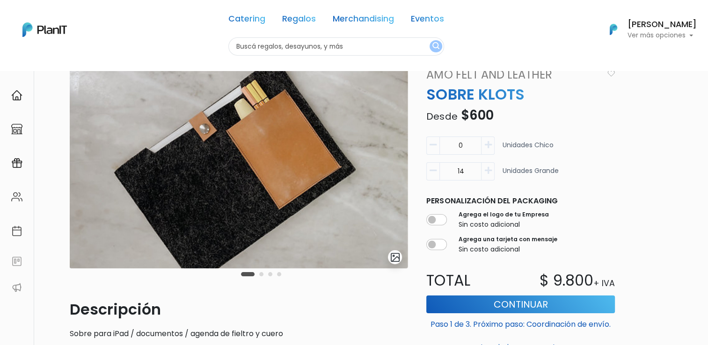
click at [432, 171] on icon "button" at bounding box center [433, 171] width 7 height 8
click at [490, 174] on icon "button" at bounding box center [487, 171] width 7 height 8
click at [485, 168] on icon "button" at bounding box center [487, 171] width 7 height 8
type input "15"
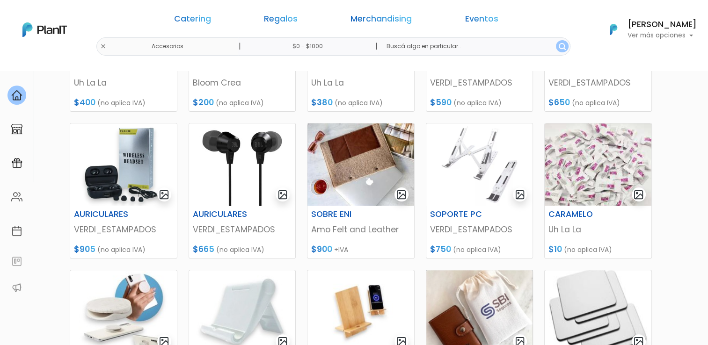
scroll to position [421, 0]
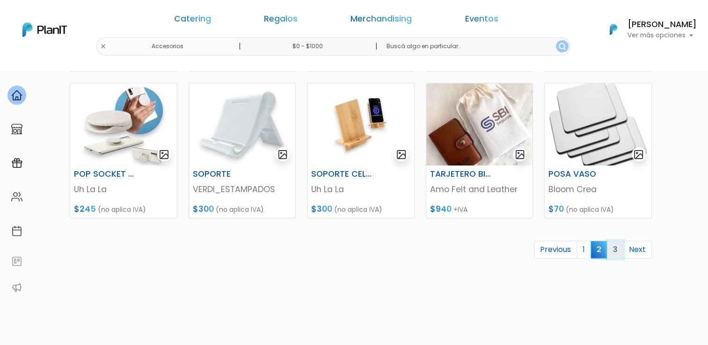
click at [615, 250] on link "3" at bounding box center [615, 250] width 16 height 18
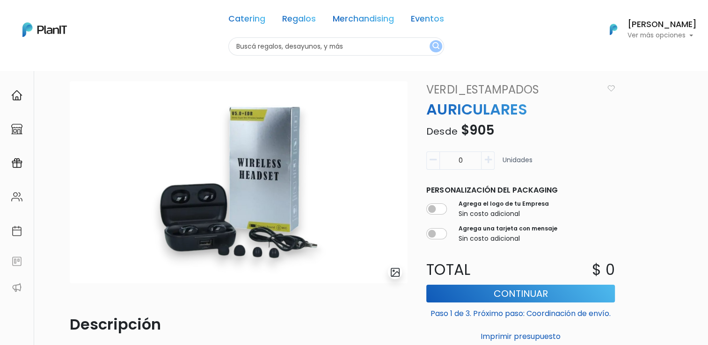
scroll to position [47, 0]
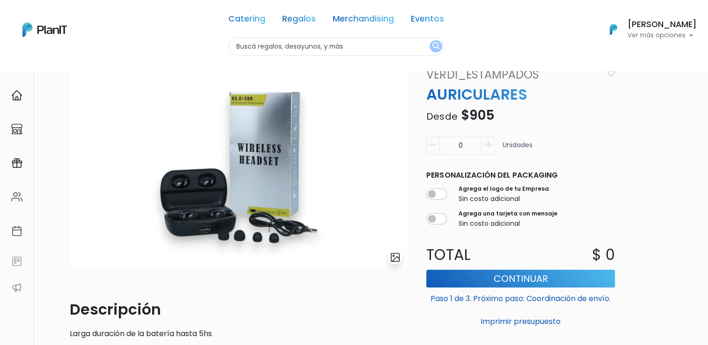
click at [485, 145] on icon "button" at bounding box center [487, 145] width 7 height 8
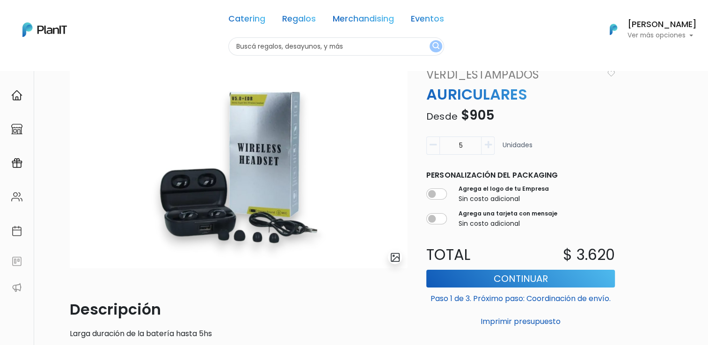
click at [485, 145] on icon "button" at bounding box center [487, 145] width 7 height 8
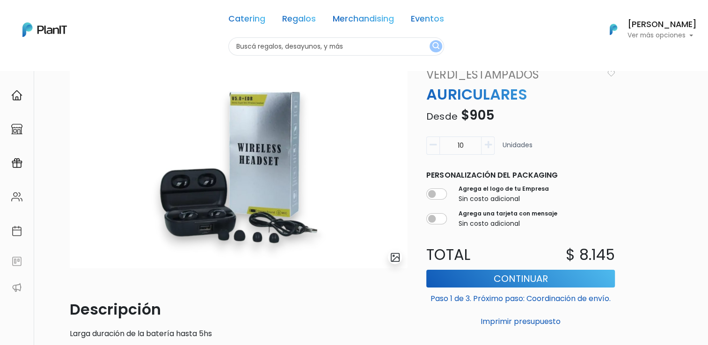
click at [485, 145] on icon "button" at bounding box center [487, 145] width 7 height 8
click at [431, 143] on icon "button" at bounding box center [433, 145] width 7 height 8
type input "11"
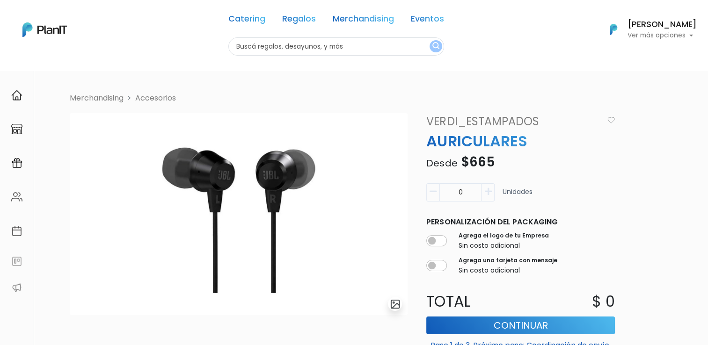
scroll to position [47, 0]
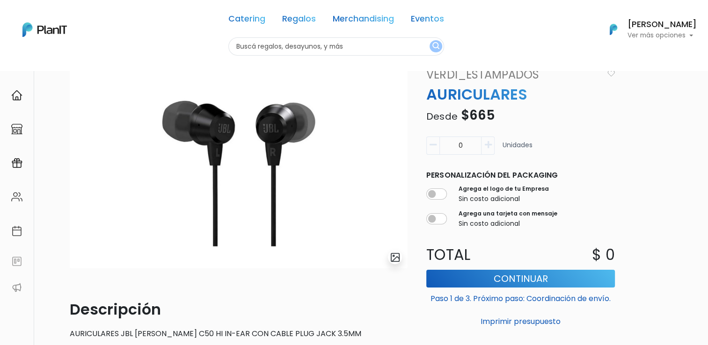
click at [484, 149] on icon "button" at bounding box center [487, 145] width 7 height 8
click at [484, 148] on icon "button" at bounding box center [487, 145] width 7 height 8
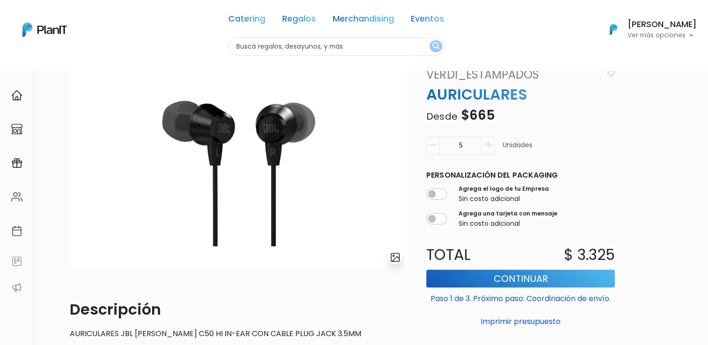
click at [484, 148] on icon "button" at bounding box center [487, 145] width 7 height 8
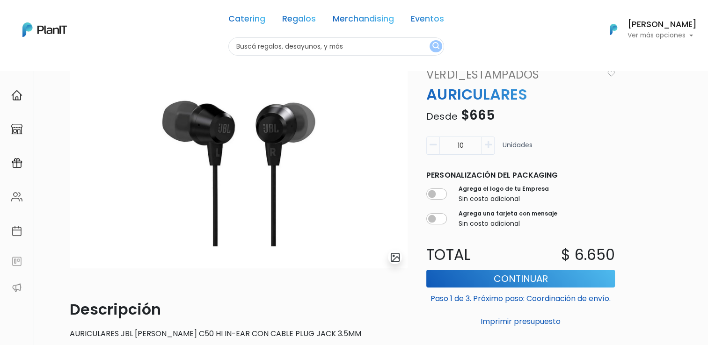
click at [484, 148] on icon "button" at bounding box center [487, 145] width 7 height 8
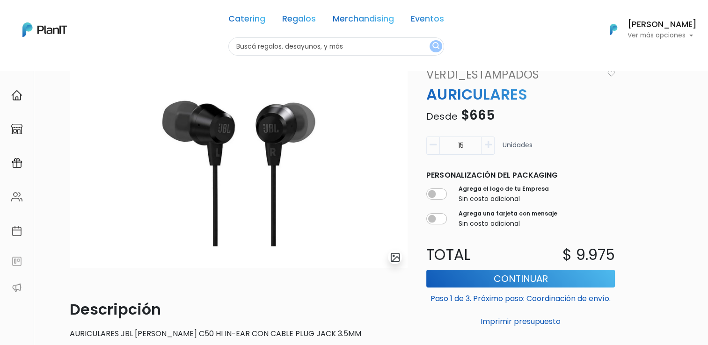
click at [484, 148] on icon "button" at bounding box center [487, 145] width 7 height 8
click at [432, 146] on icon "button" at bounding box center [433, 145] width 7 height 8
type input "15"
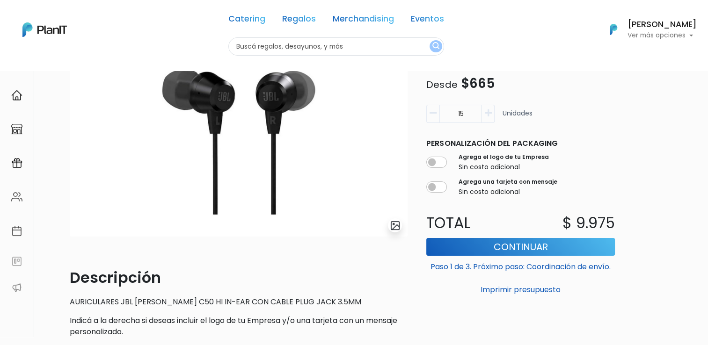
scroll to position [0, 0]
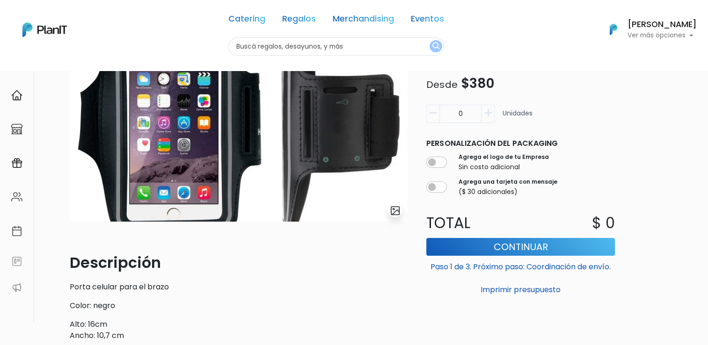
scroll to position [47, 0]
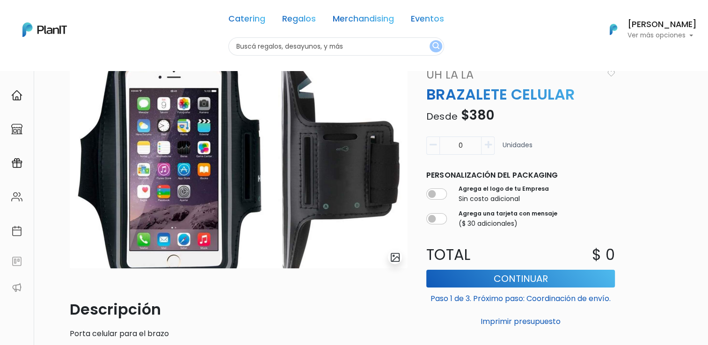
click at [490, 148] on icon "button" at bounding box center [487, 145] width 7 height 8
type input "1"
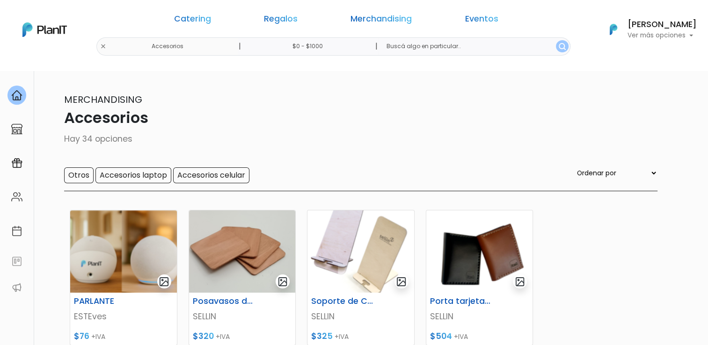
click at [182, 45] on div "Catering Regalos Merchandising Eventos Accesorios | $0 - $1000 | Catering Regal…" at bounding box center [354, 30] width 708 height 52
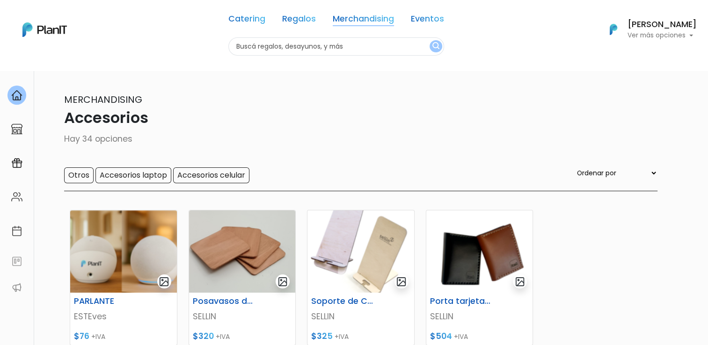
click at [371, 20] on link "Merchandising" at bounding box center [363, 20] width 61 height 11
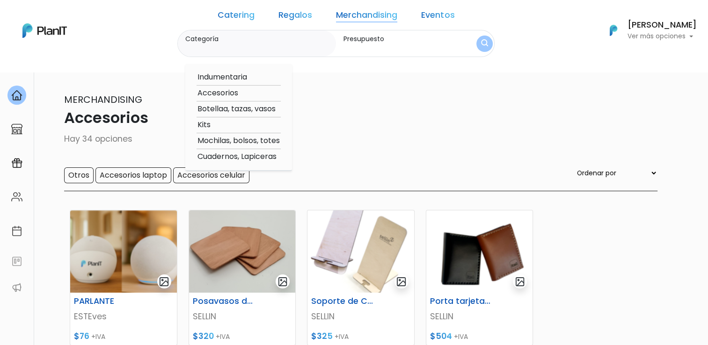
click at [260, 108] on option "Botellaa, tazas, vasos" at bounding box center [239, 109] width 84 height 12
type input "Botellaa, tazas, vasos"
type input "$0 - $1000"
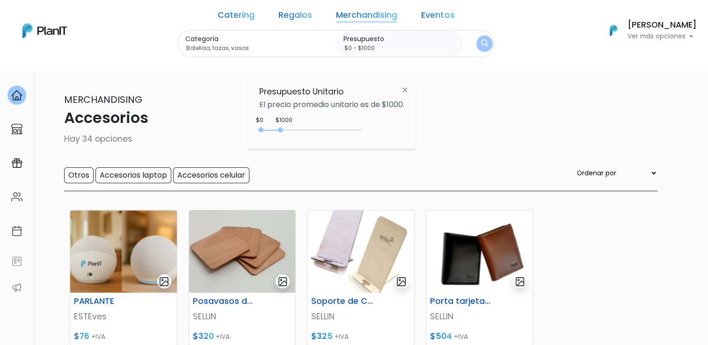
click at [481, 48] on img "submit" at bounding box center [484, 43] width 7 height 9
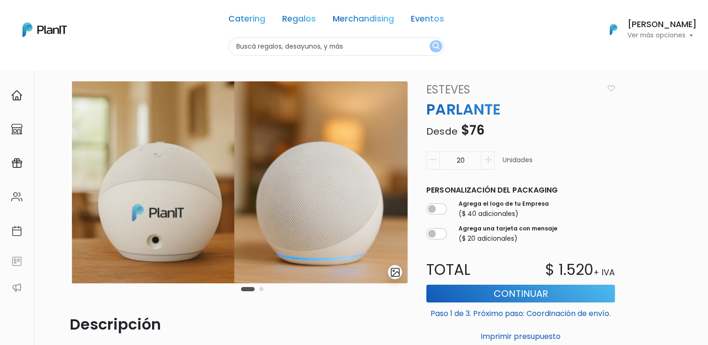
scroll to position [47, 0]
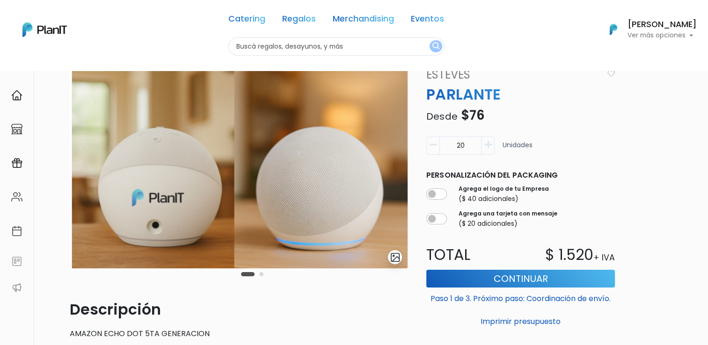
click at [263, 276] on div "Carousel Pagination" at bounding box center [252, 274] width 27 height 11
click at [260, 274] on button "Carousel Page 2" at bounding box center [261, 274] width 4 height 4
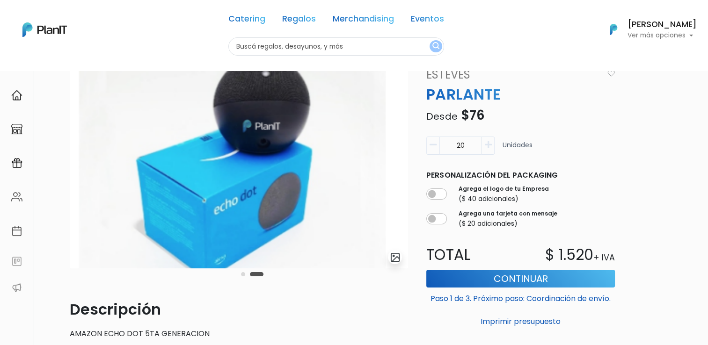
click at [243, 274] on button "Carousel Page 1" at bounding box center [243, 274] width 4 height 4
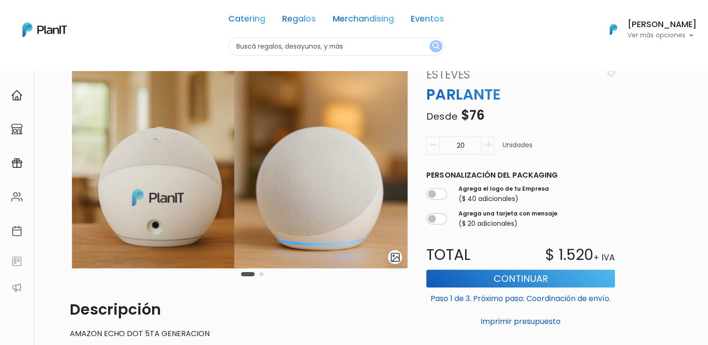
click at [488, 145] on icon "button" at bounding box center [487, 145] width 7 height 8
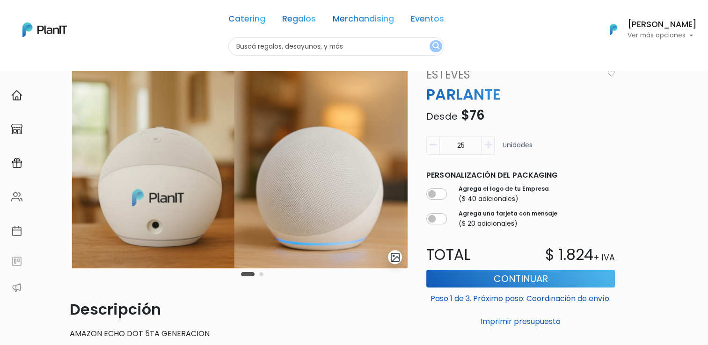
click at [488, 145] on icon "button" at bounding box center [487, 145] width 7 height 8
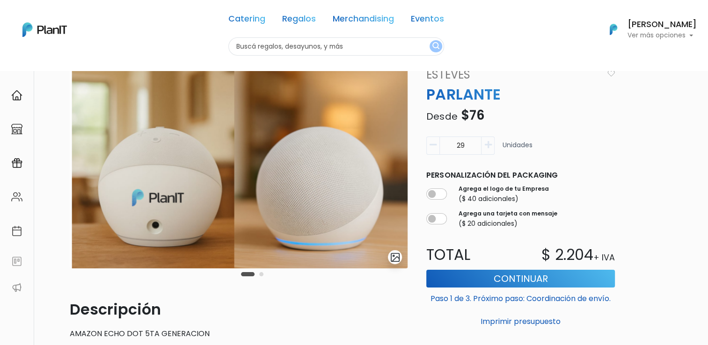
type input "30"
click at [629, 130] on div "Merchandising Accesorios slide 3 of 2 Descripción AMAZON ECHO DOT 5TA GENERACIO…" at bounding box center [363, 254] width 599 height 417
click at [440, 195] on input "checkbox" at bounding box center [436, 194] width 21 height 11
checkbox input "true"
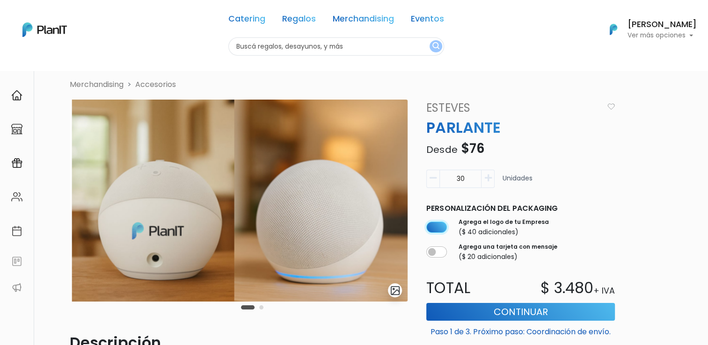
scroll to position [0, 0]
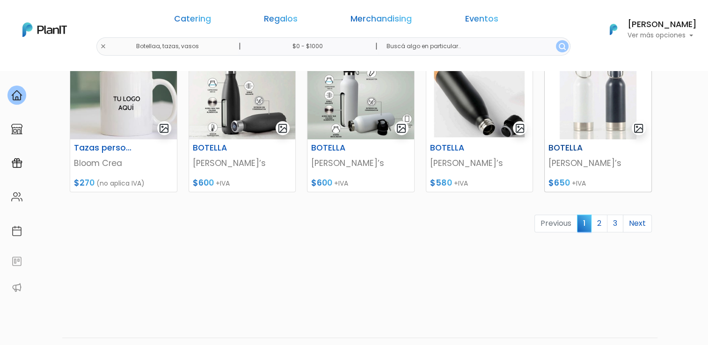
scroll to position [473, 0]
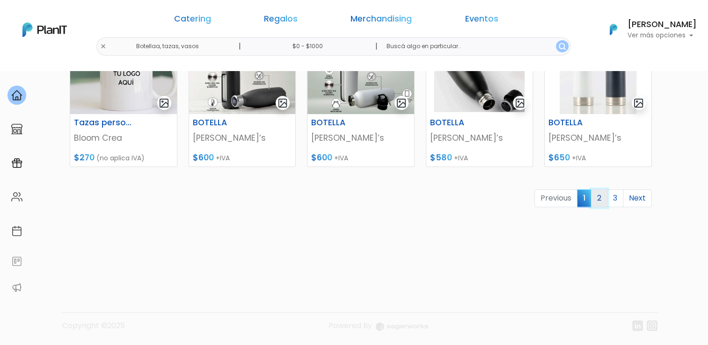
click at [601, 195] on link "2" at bounding box center [599, 199] width 16 height 18
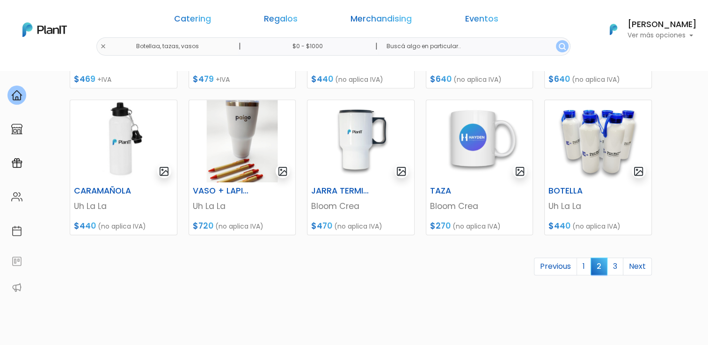
scroll to position [421, 0]
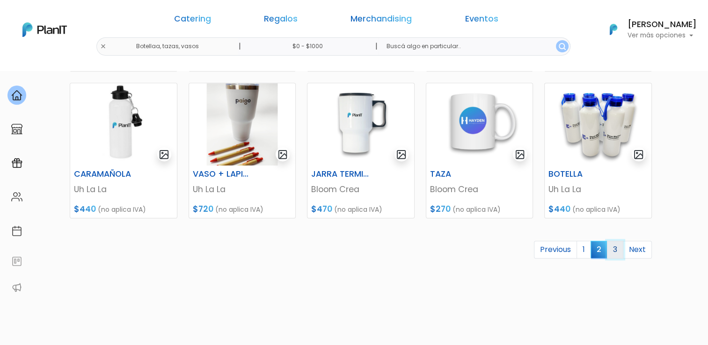
click at [615, 248] on link "3" at bounding box center [615, 250] width 16 height 18
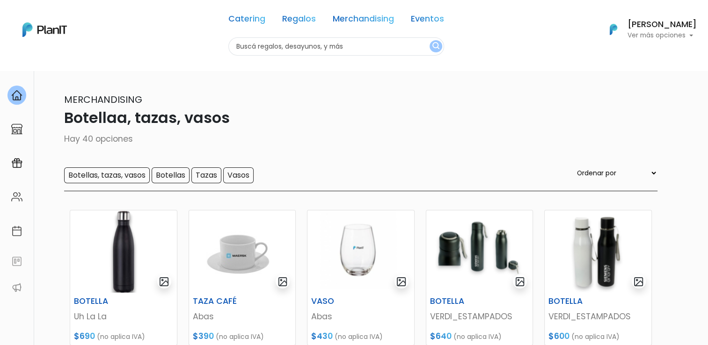
click at [181, 46] on div "Catering Regalos Merchandising Eventos Botellaa, tazas, vasos | $0 - $1000 | Ca…" at bounding box center [354, 30] width 708 height 52
click at [360, 22] on link "Merchandising" at bounding box center [363, 20] width 61 height 11
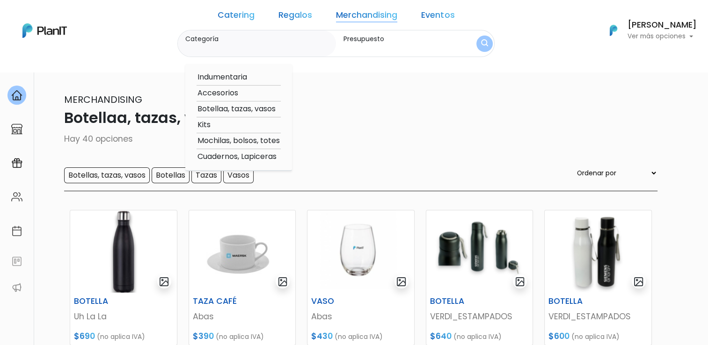
click at [221, 126] on option "Kits" at bounding box center [239, 125] width 84 height 12
type input "Kits"
type input "$0 - $1000"
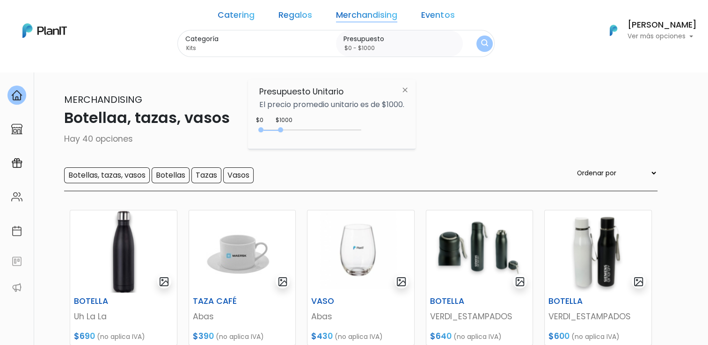
click at [481, 42] on img "submit" at bounding box center [484, 43] width 7 height 9
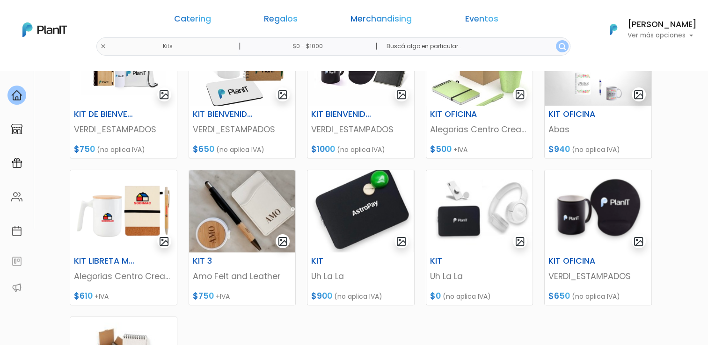
scroll to position [281, 0]
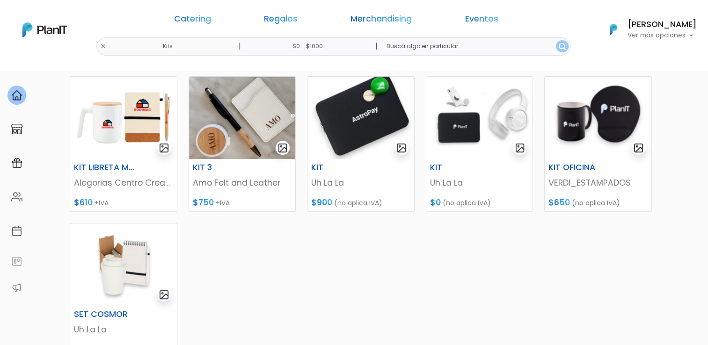
drag, startPoint x: 118, startPoint y: 168, endPoint x: 394, endPoint y: 272, distance: 294.9
click at [394, 272] on div "KIT DE BIENVENIDA VERDI_ESTAMPADOS $750 (no aplica IVA) KIT BIENVENIDA 1 VERDI_…" at bounding box center [360, 176] width 593 height 516
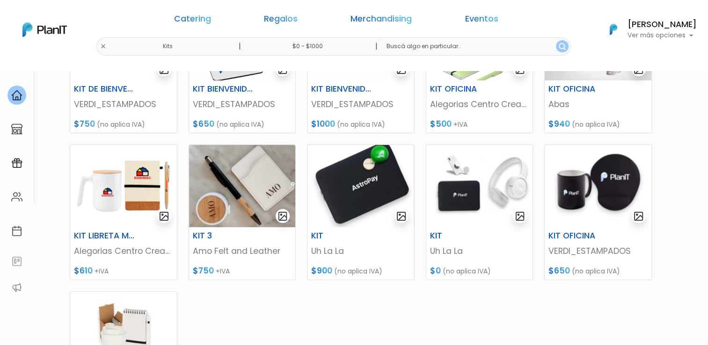
scroll to position [0, 0]
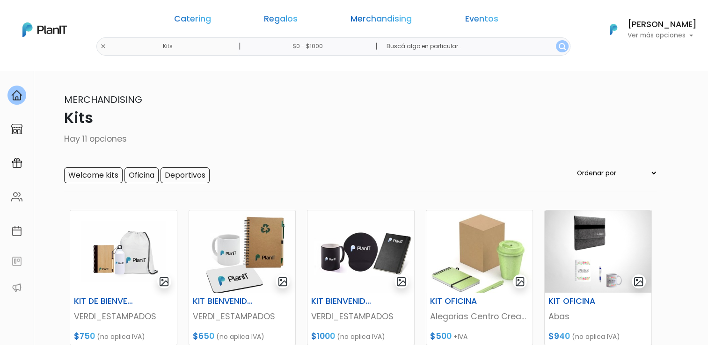
click at [181, 44] on div "Catering Regalos Merchandising Eventos Kits | $0 - $1000 | Catering Regalos Mer…" at bounding box center [354, 30] width 708 height 52
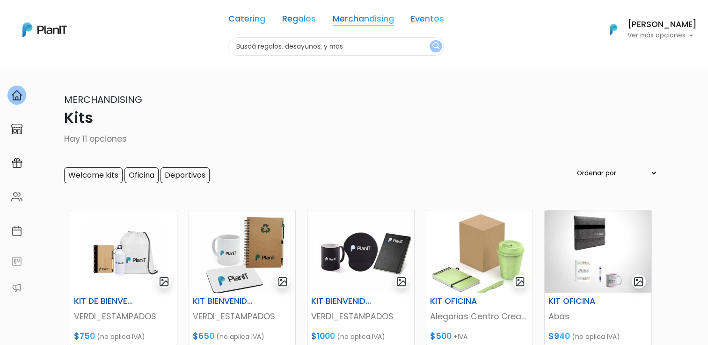
click at [378, 15] on link "Merchandising" at bounding box center [363, 20] width 61 height 11
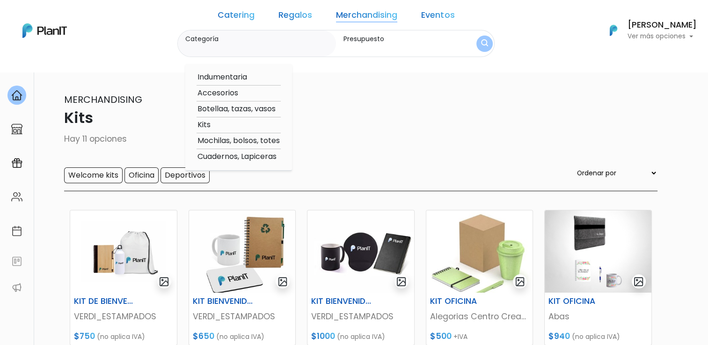
click at [281, 140] on option "Mochilas, bolsos, totes" at bounding box center [239, 141] width 84 height 12
type input "Mochilas, bolsos, totes"
type input "$0 - $1000"
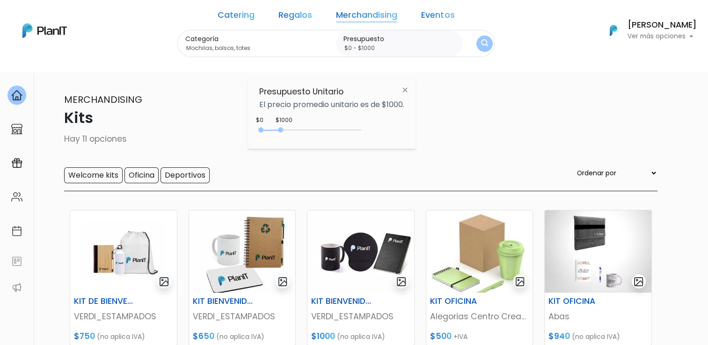
click at [476, 44] on button "submit" at bounding box center [484, 44] width 16 height 16
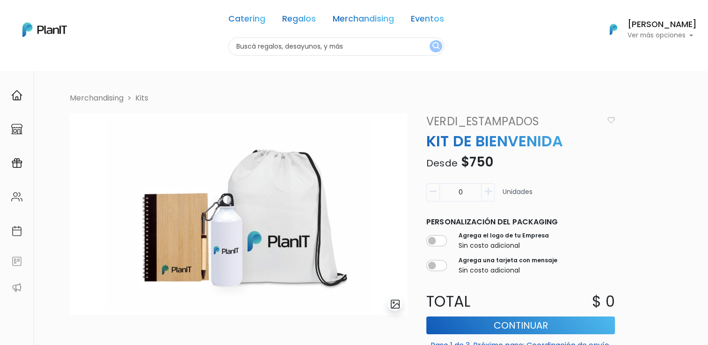
click at [487, 190] on icon "button" at bounding box center [487, 192] width 7 height 8
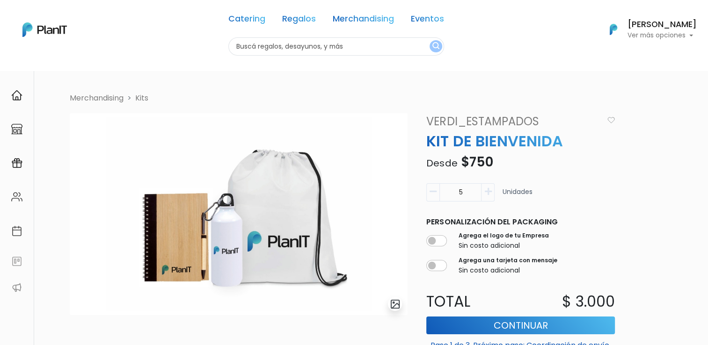
click at [487, 190] on icon "button" at bounding box center [487, 192] width 7 height 8
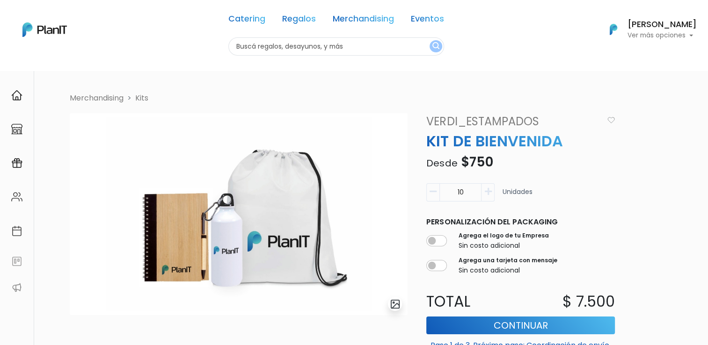
click at [487, 190] on icon "button" at bounding box center [487, 192] width 7 height 8
click at [436, 194] on icon "button" at bounding box center [433, 192] width 7 height 8
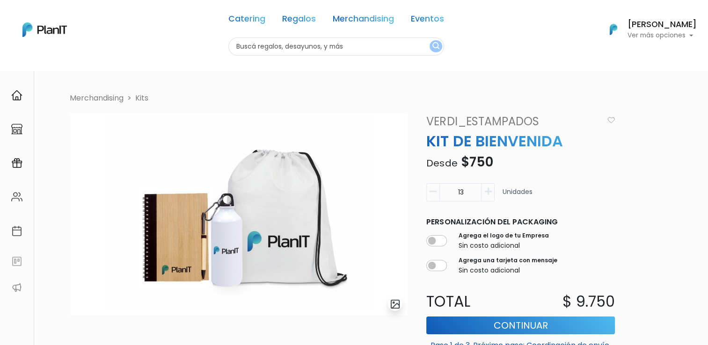
click at [487, 192] on icon "button" at bounding box center [487, 192] width 7 height 8
type input "14"
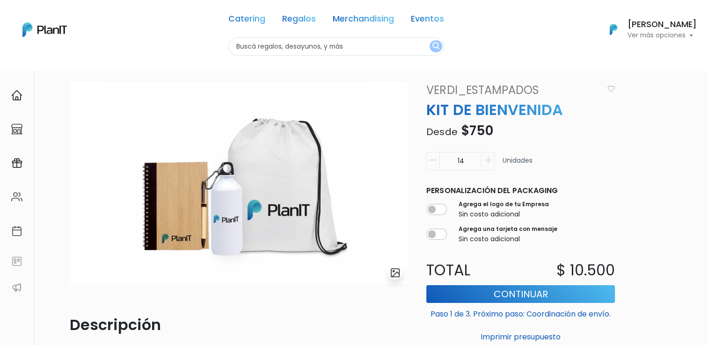
scroll to position [47, 0]
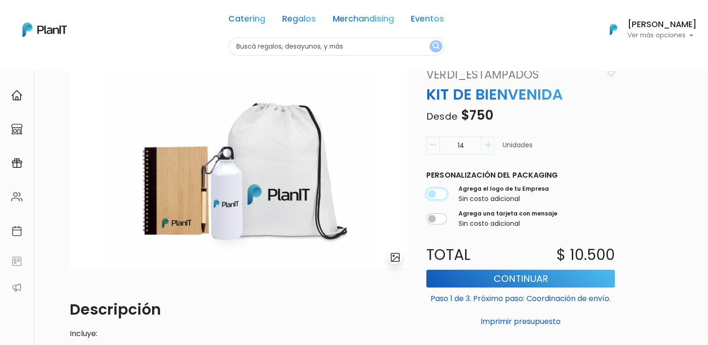
click at [432, 194] on input "checkbox" at bounding box center [436, 194] width 21 height 11
checkbox input "true"
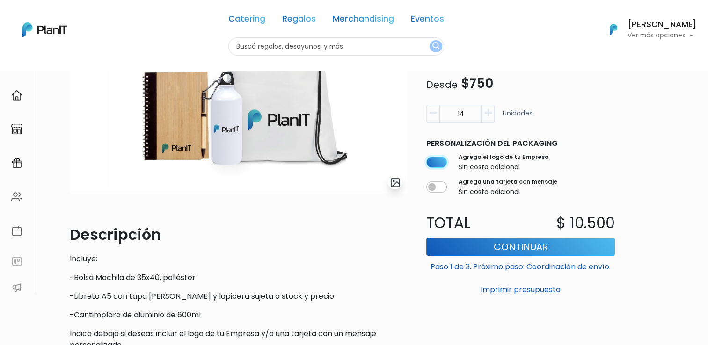
scroll to position [0, 0]
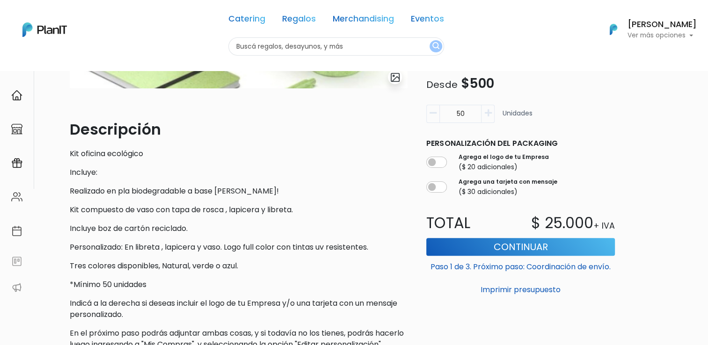
scroll to position [234, 0]
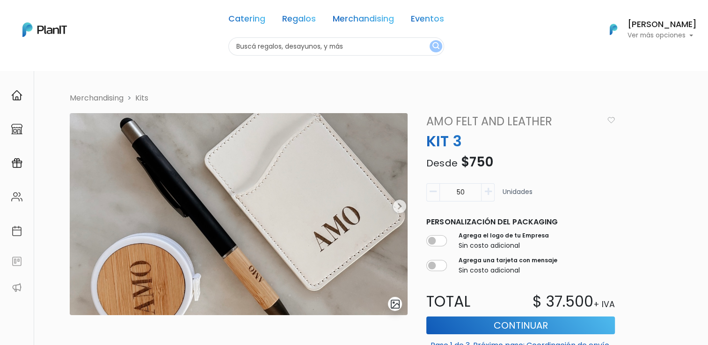
click at [396, 206] on img at bounding box center [239, 214] width 338 height 202
click at [399, 207] on img at bounding box center [239, 214] width 338 height 202
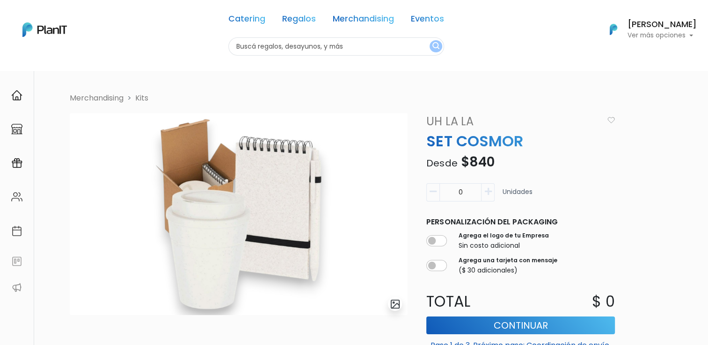
click at [489, 191] on icon "button" at bounding box center [487, 192] width 7 height 8
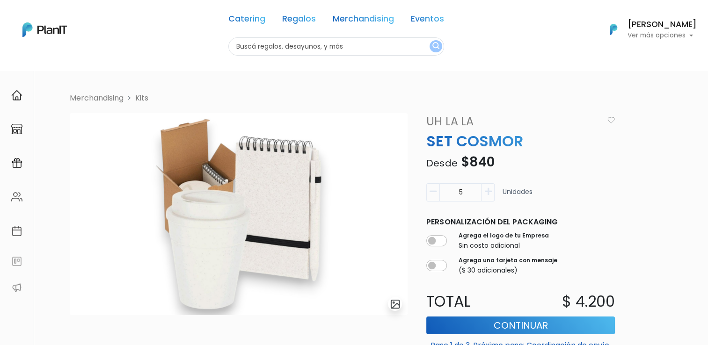
click at [489, 191] on icon "button" at bounding box center [487, 192] width 7 height 8
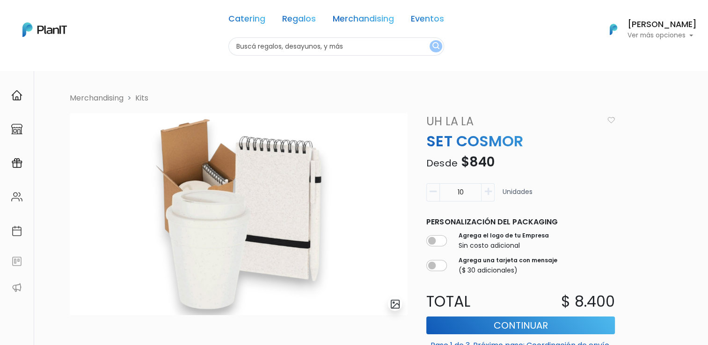
click at [489, 191] on icon "button" at bounding box center [487, 192] width 7 height 8
type input "12"
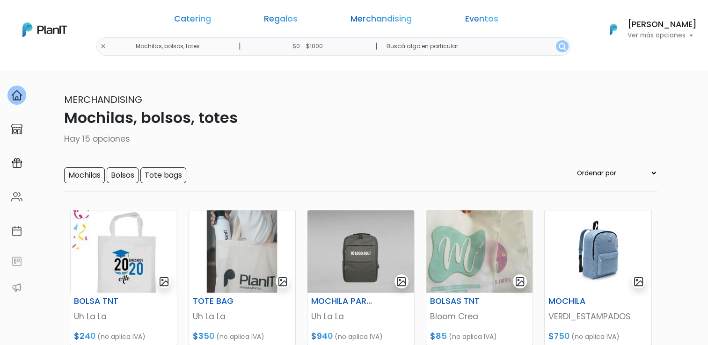
click at [182, 49] on div "Catering Regalos Merchandising Eventos Mochilas, bolsos, totes | $0 - $1000 | C…" at bounding box center [354, 30] width 708 height 52
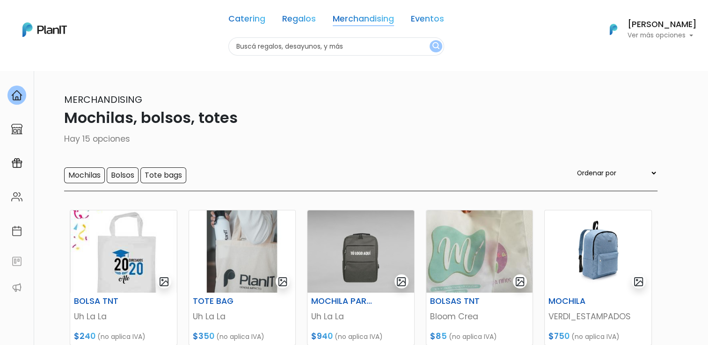
click at [368, 18] on link "Merchandising" at bounding box center [363, 20] width 61 height 11
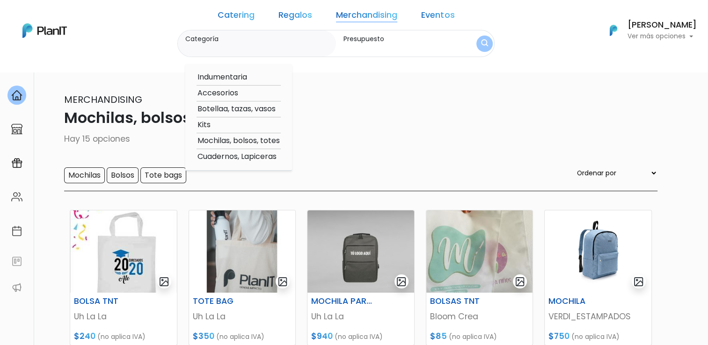
click at [240, 95] on option "Accesorios" at bounding box center [239, 94] width 84 height 12
type input "Accesorios"
type input "$0 - $1000"
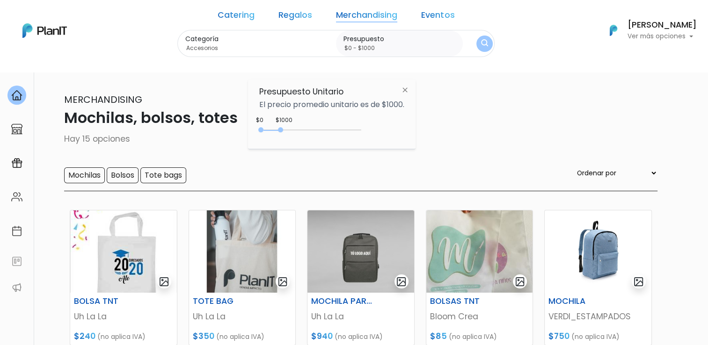
click at [481, 45] on img "submit" at bounding box center [484, 43] width 7 height 9
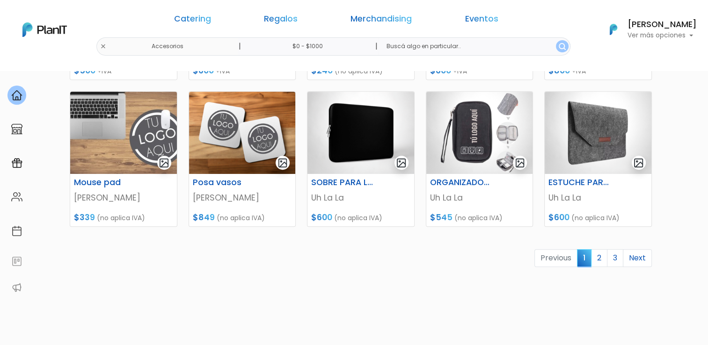
scroll to position [468, 0]
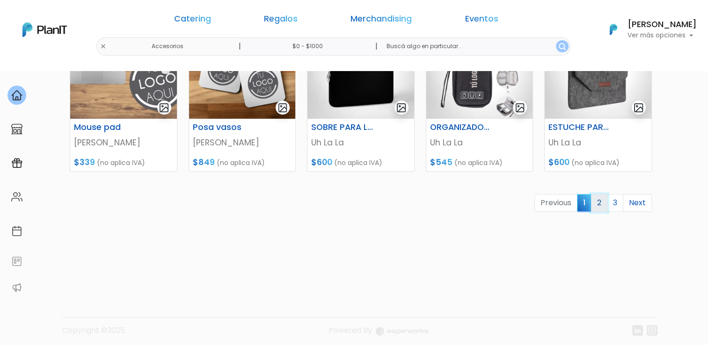
click at [601, 204] on link "2" at bounding box center [599, 203] width 16 height 18
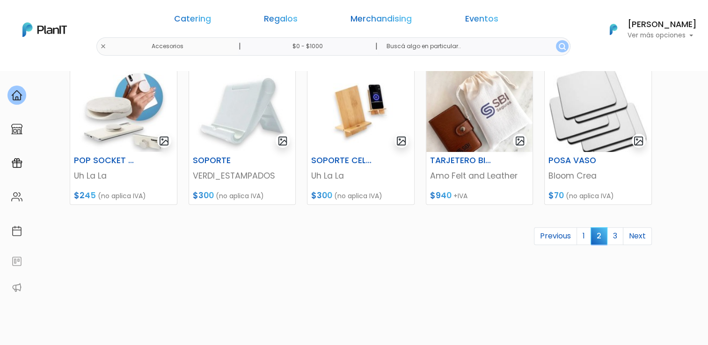
scroll to position [473, 0]
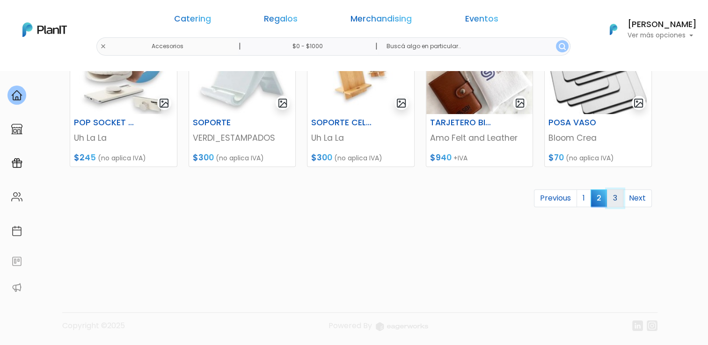
click at [621, 199] on link "3" at bounding box center [615, 199] width 16 height 18
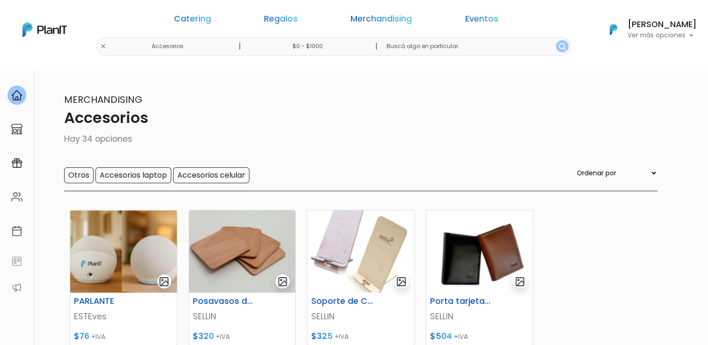
click at [184, 46] on div "Catering Regalos Merchandising Eventos Accesorios | $0 - $1000 | Catering Regal…" at bounding box center [354, 30] width 708 height 52
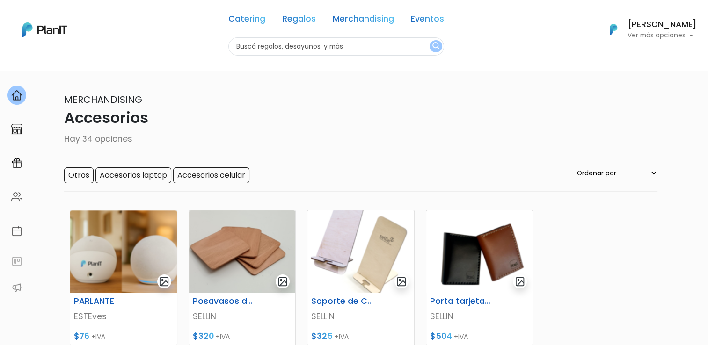
click at [384, 85] on div "34 resultados Merchandising Accesorios Hay 34 opciones Otros Accesorios laptop …" at bounding box center [354, 258] width 618 height 376
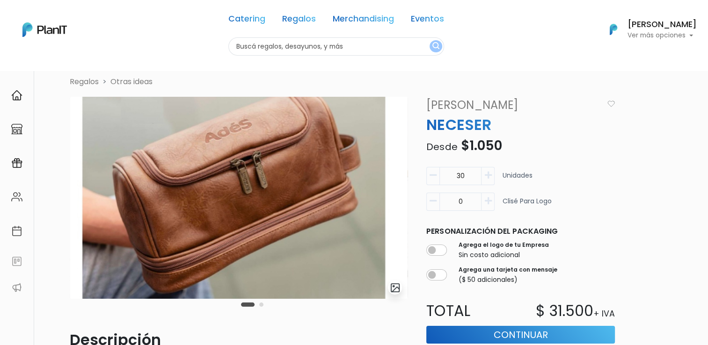
scroll to position [23, 0]
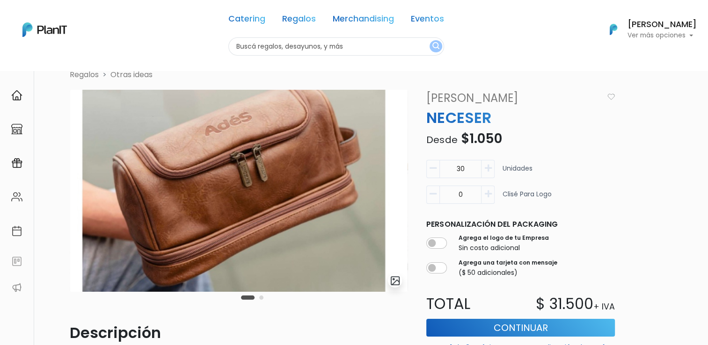
click at [430, 166] on icon "button" at bounding box center [433, 168] width 7 height 8
click at [489, 172] on icon "button" at bounding box center [487, 168] width 7 height 8
click at [431, 173] on button "button" at bounding box center [432, 169] width 13 height 18
type input "30"
click at [641, 111] on div "Regalos Otras ideas slide 3 of 2 Descripción NECESER AMPATO C/DOS CIERRE Y ASA …" at bounding box center [363, 229] width 599 height 320
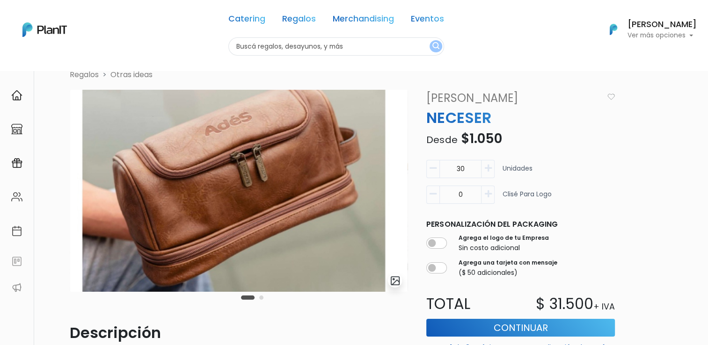
click at [137, 55] on div "Catering Regalos Merchandising Eventos Catering Regalos Merchandising Eventos C…" at bounding box center [354, 30] width 708 height 52
click at [569, 7] on div "Catering Regalos Merchandising Eventos Catering Regalos Merchandising Eventos C…" at bounding box center [354, 30] width 708 height 52
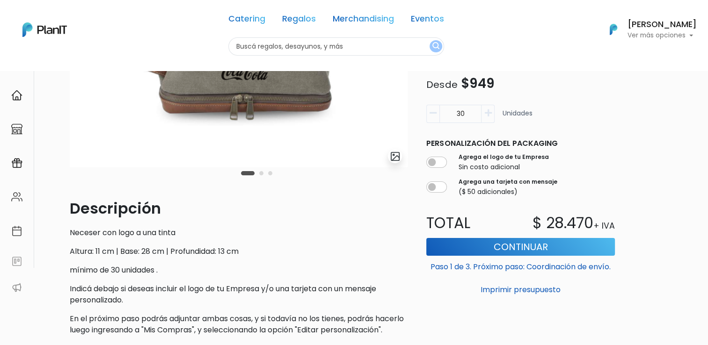
scroll to position [24, 0]
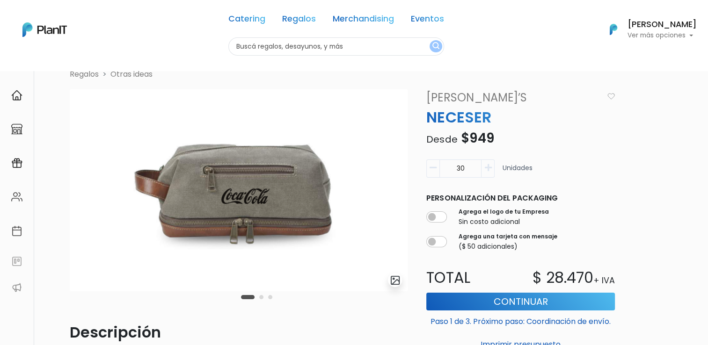
click at [260, 299] on button "Carousel Page 2" at bounding box center [261, 297] width 4 height 4
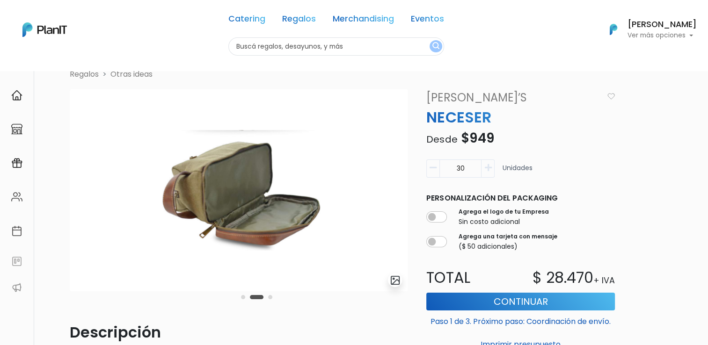
click at [271, 297] on button "Carousel Page 3" at bounding box center [270, 297] width 4 height 4
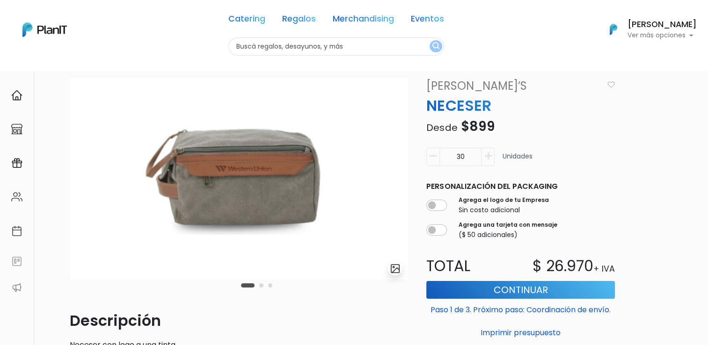
scroll to position [94, 0]
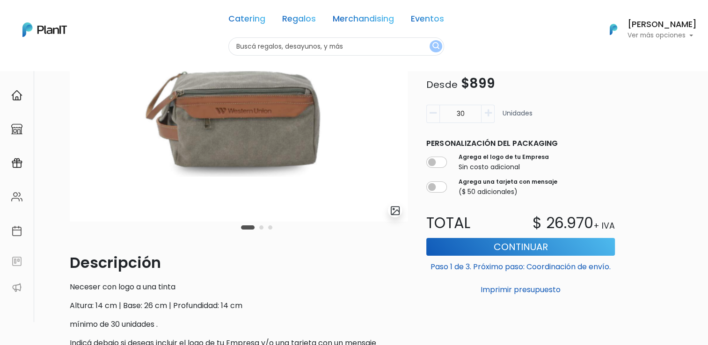
click at [262, 229] on button "Carousel Page 2" at bounding box center [261, 228] width 4 height 4
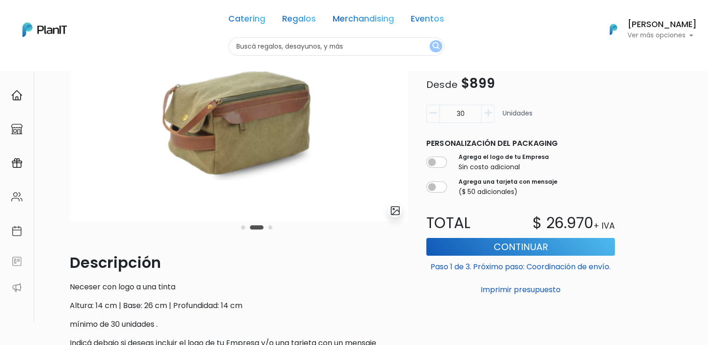
click at [267, 230] on div "Carousel Pagination" at bounding box center [257, 227] width 36 height 11
click at [272, 228] on button "Carousel Page 3" at bounding box center [270, 228] width 4 height 4
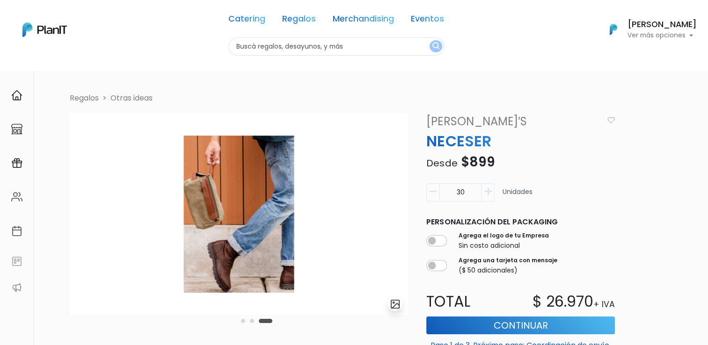
scroll to position [47, 0]
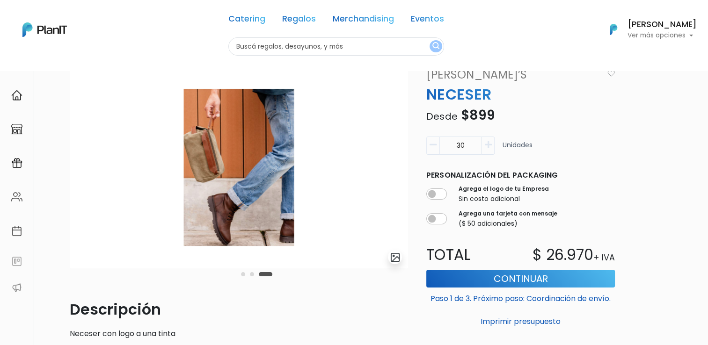
click at [243, 275] on button "Carousel Page 1" at bounding box center [243, 274] width 4 height 4
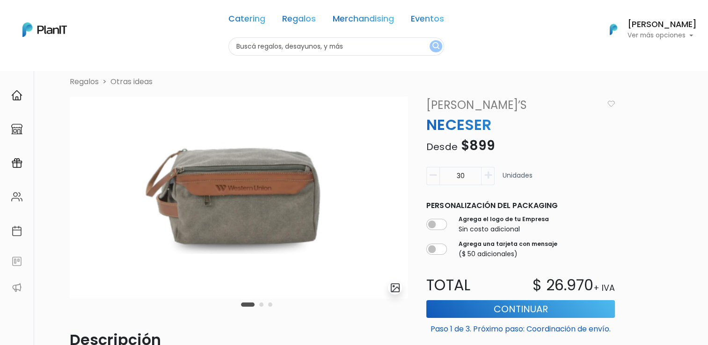
scroll to position [0, 0]
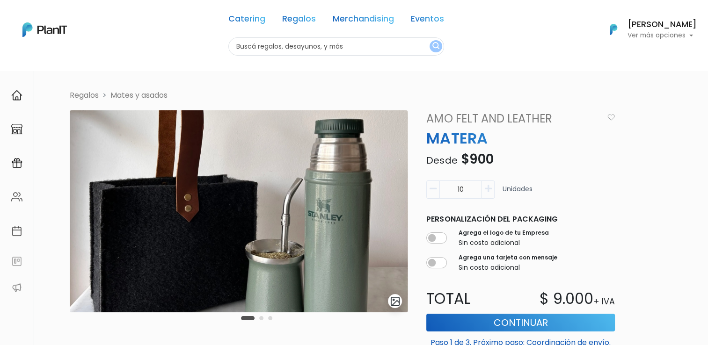
scroll to position [47, 0]
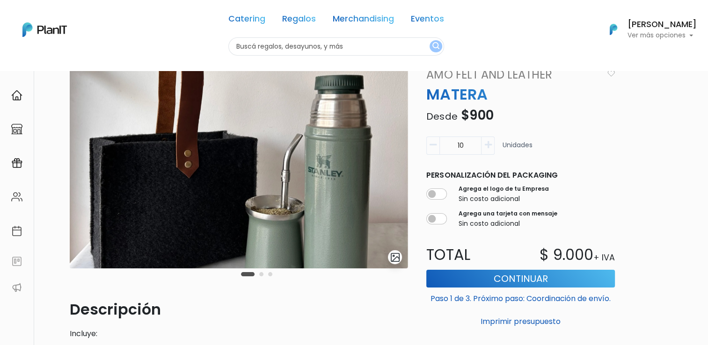
click at [260, 276] on button "Carousel Page 2" at bounding box center [261, 274] width 4 height 4
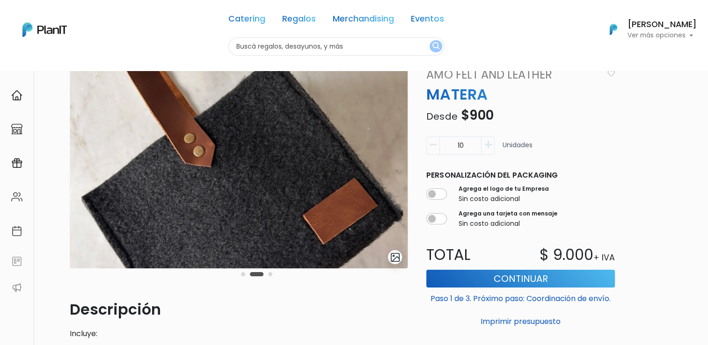
click at [270, 276] on button "Carousel Page 3" at bounding box center [270, 274] width 4 height 4
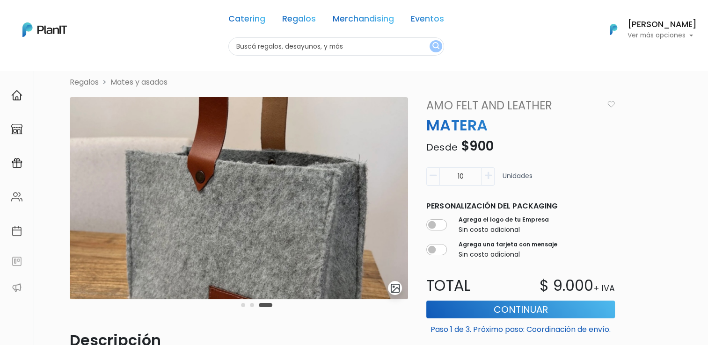
scroll to position [0, 0]
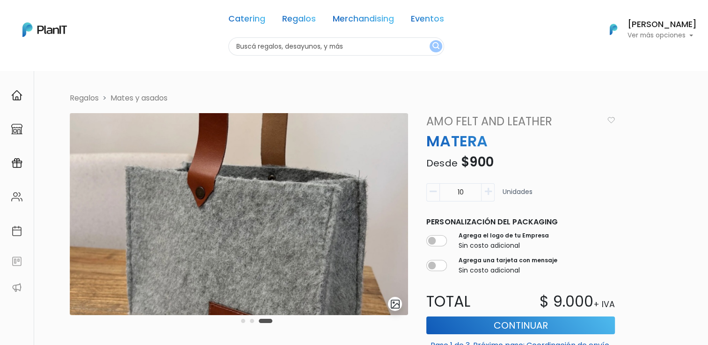
click at [242, 321] on button "Carousel Page 1" at bounding box center [243, 321] width 4 height 4
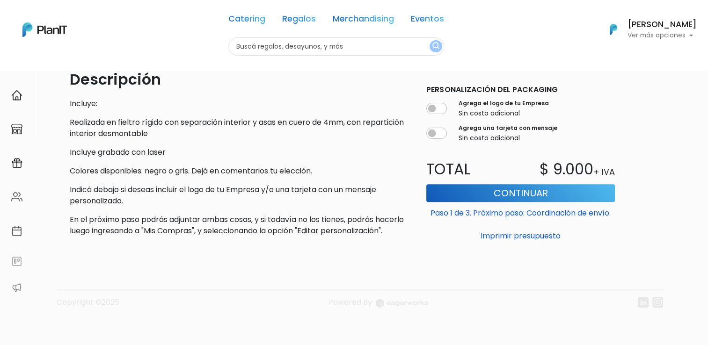
scroll to position [281, 0]
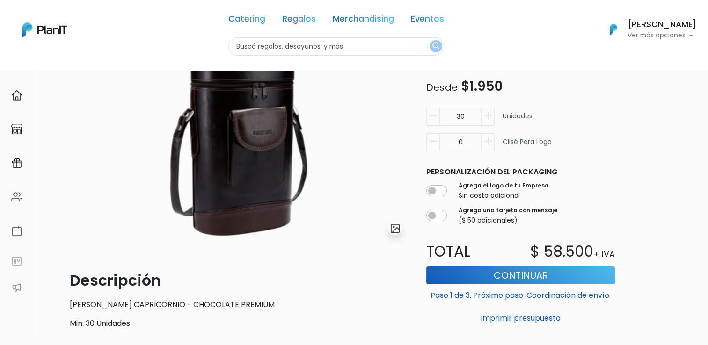
scroll to position [74, 0]
